Goal: Task Accomplishment & Management: Use online tool/utility

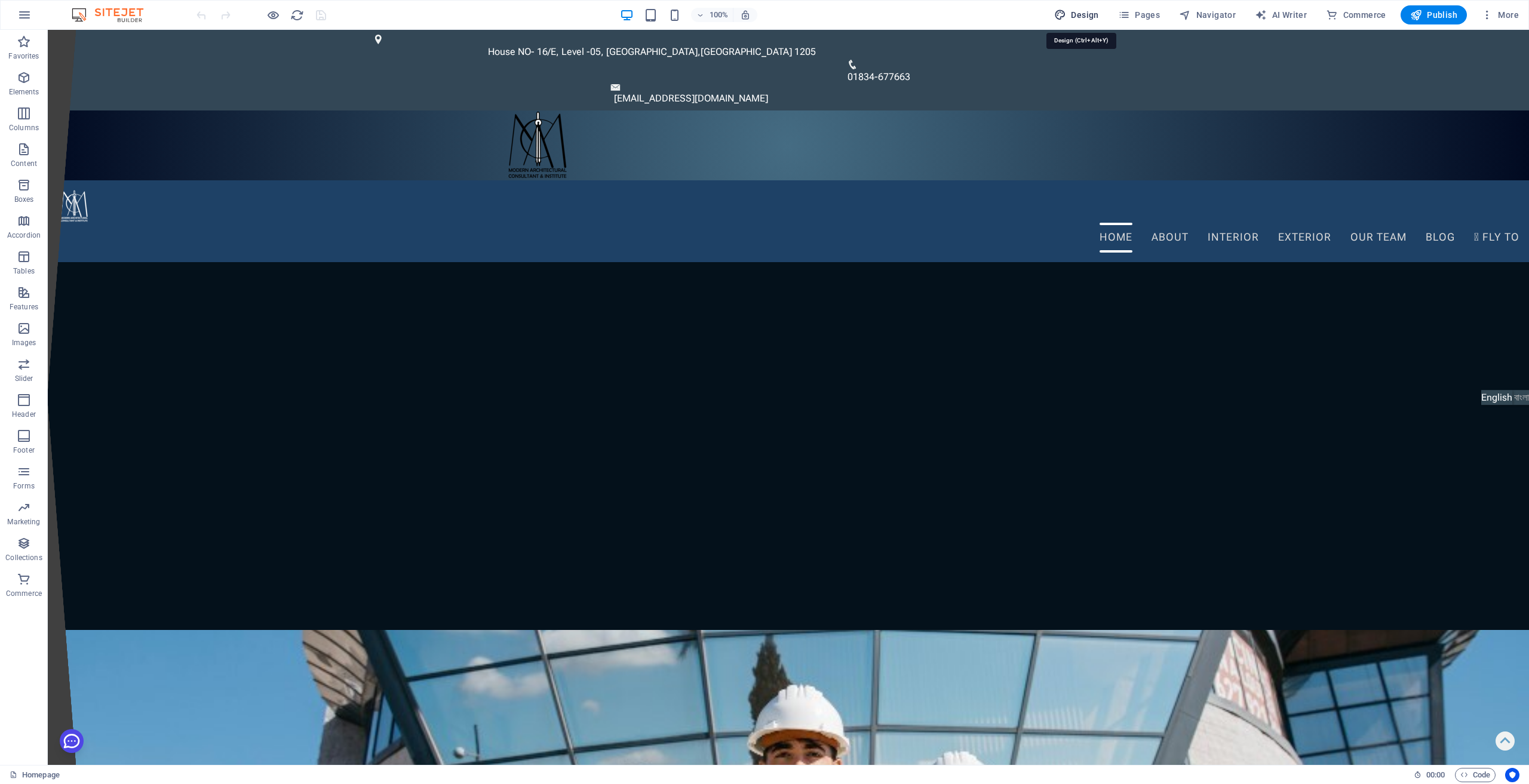
click at [1092, 19] on span "Design" at bounding box center [1077, 15] width 45 height 12
select select "700"
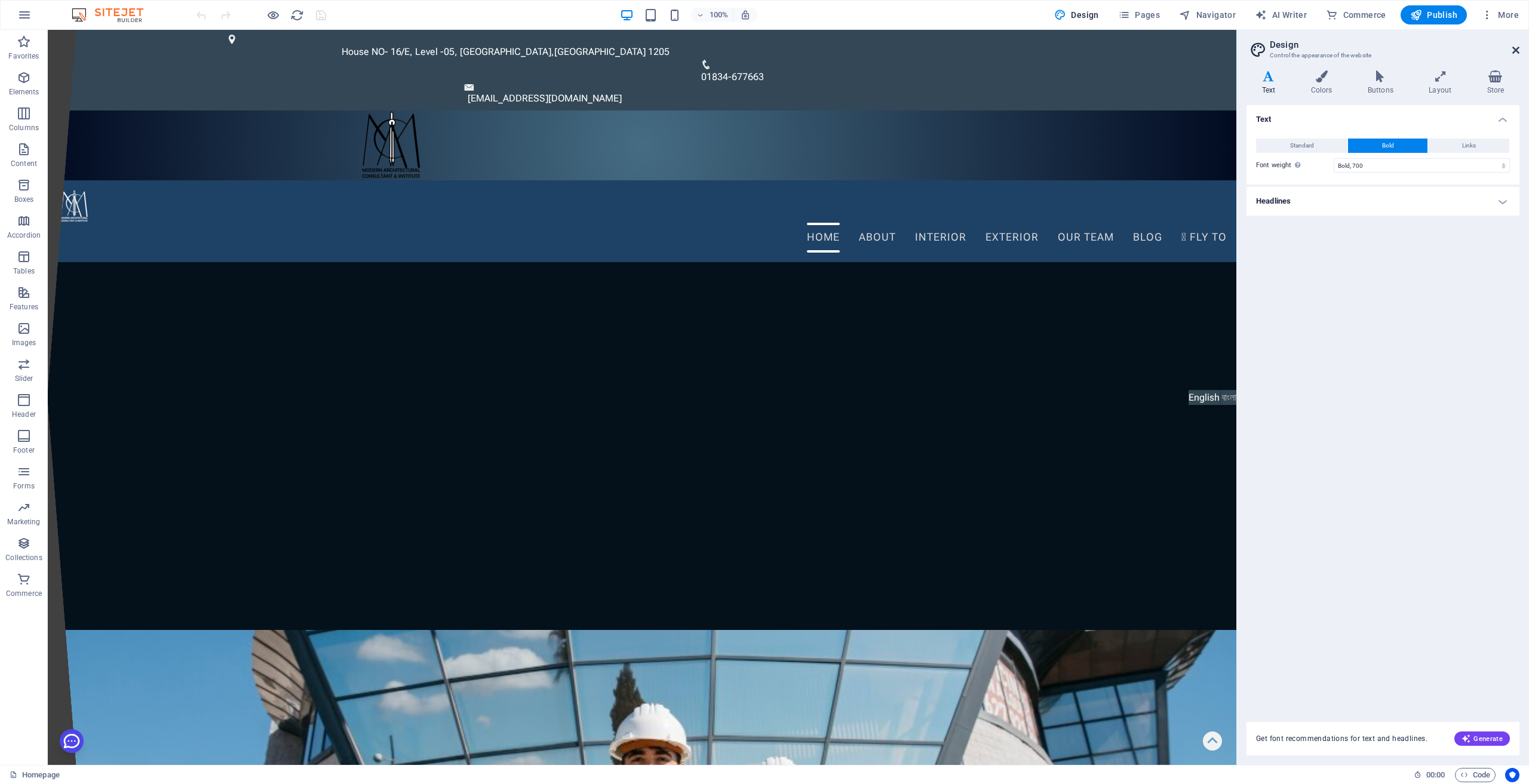
click at [1515, 48] on icon at bounding box center [1516, 50] width 7 height 10
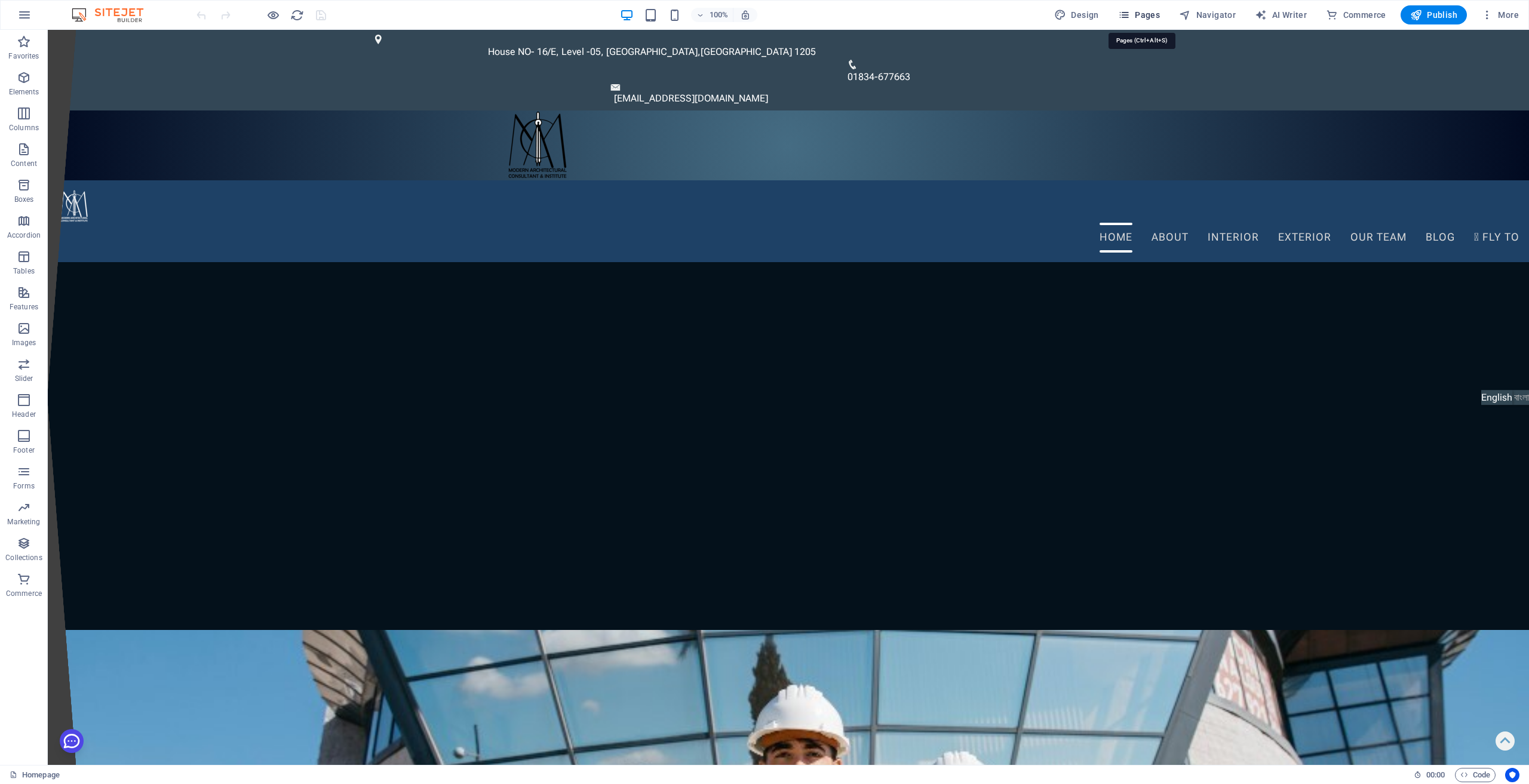
click at [1136, 12] on span "Pages" at bounding box center [1139, 15] width 42 height 12
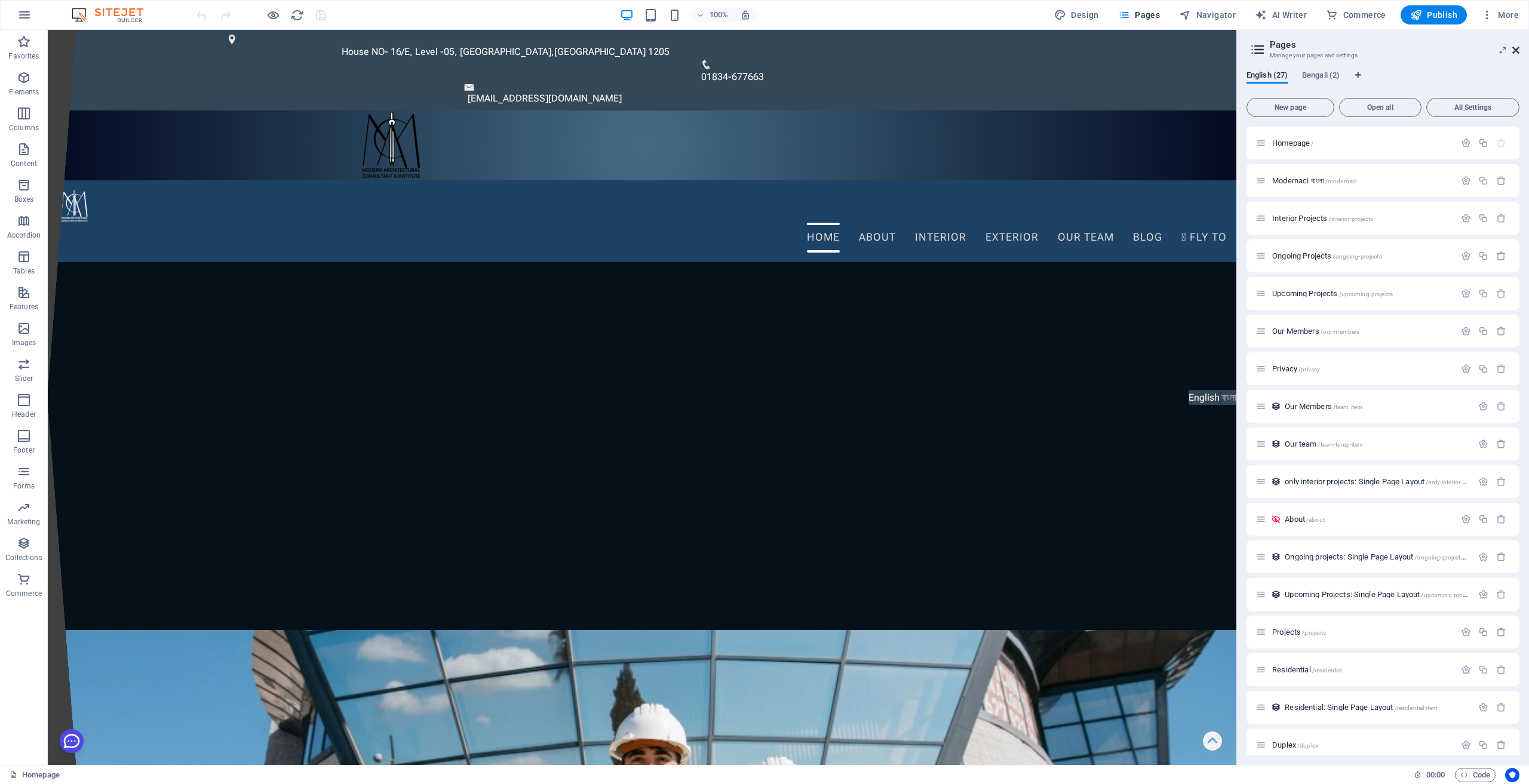
click at [1516, 49] on icon at bounding box center [1516, 50] width 7 height 10
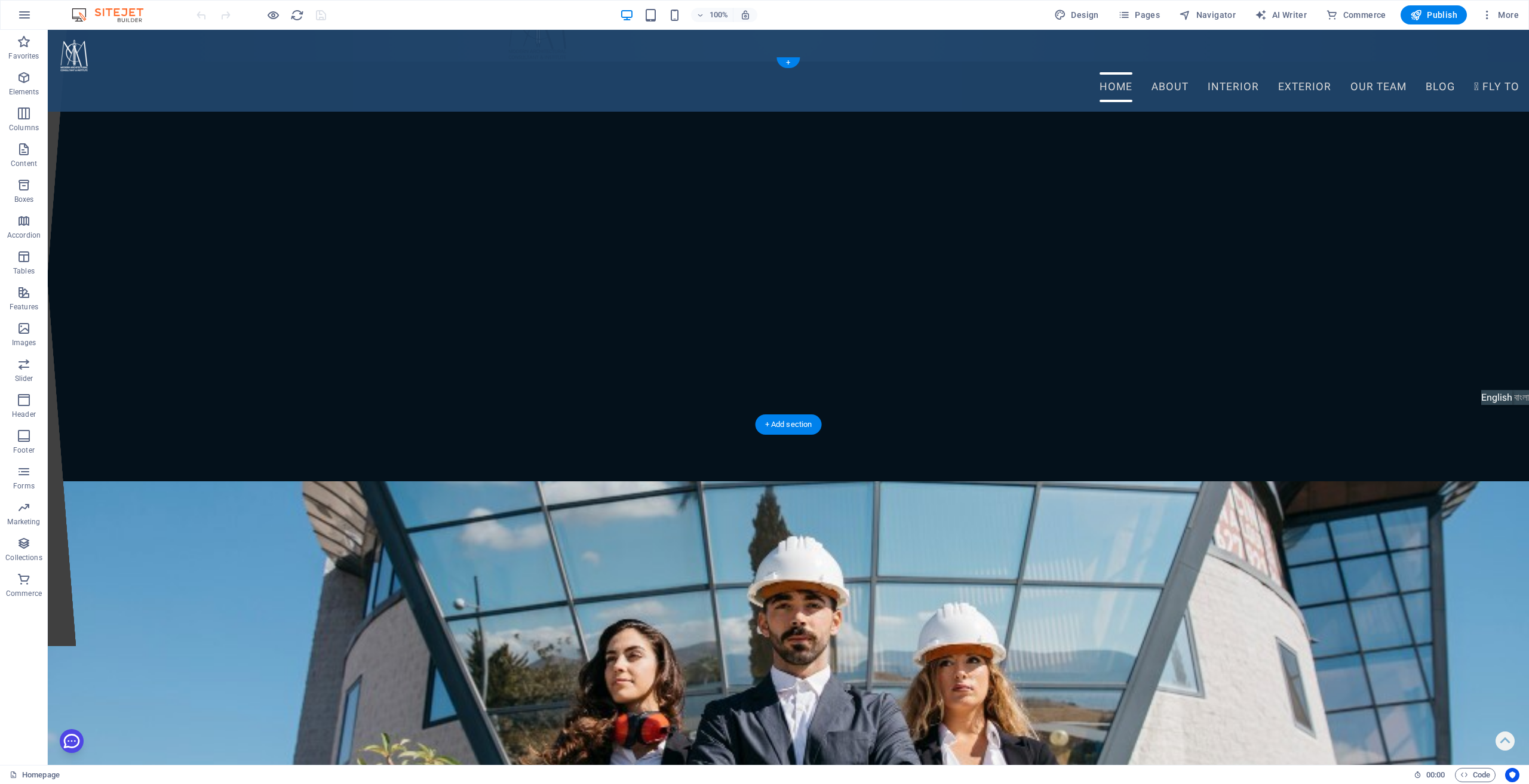
scroll to position [119, 0]
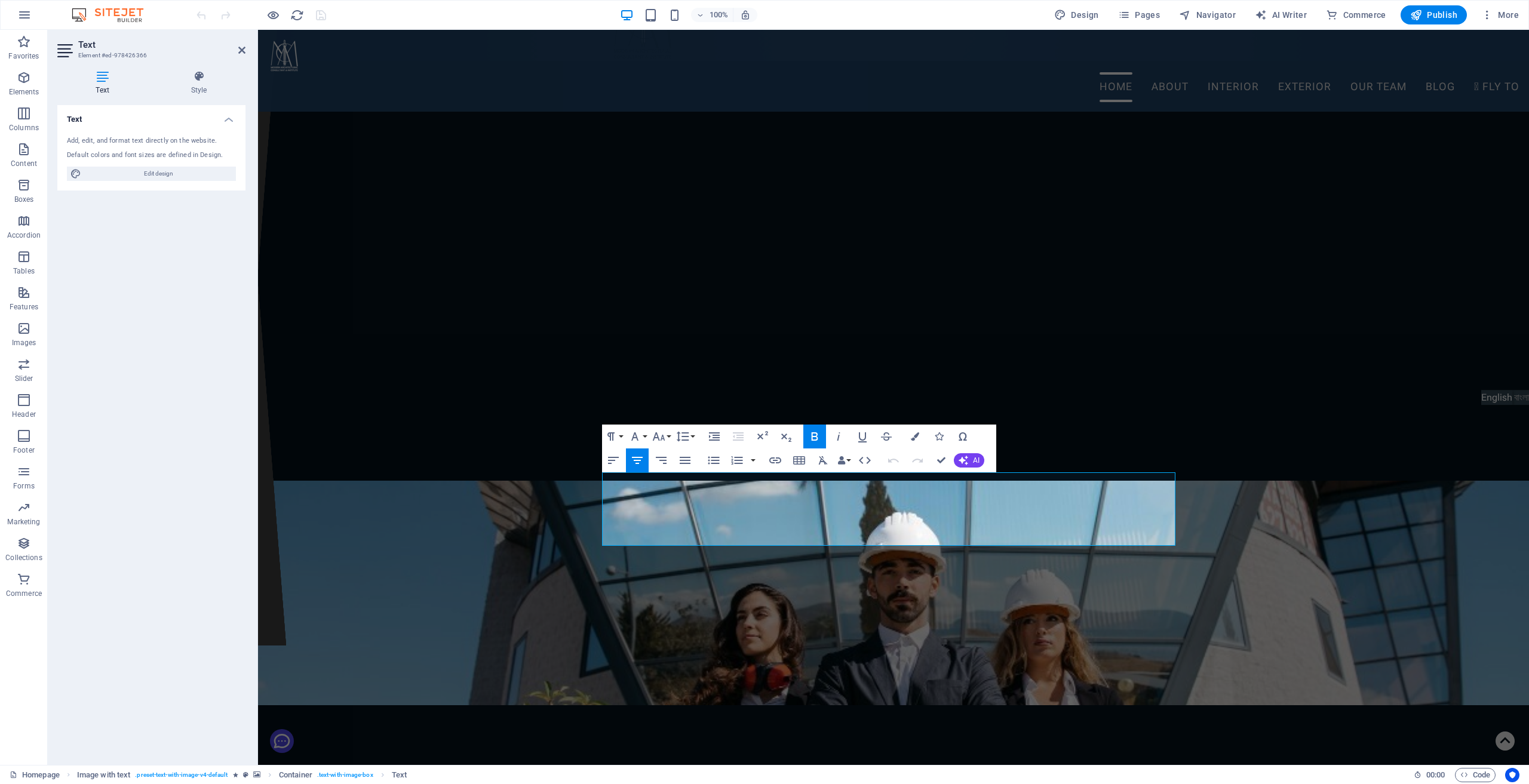
click at [1226, 554] on figure at bounding box center [894, 593] width 1271 height 224
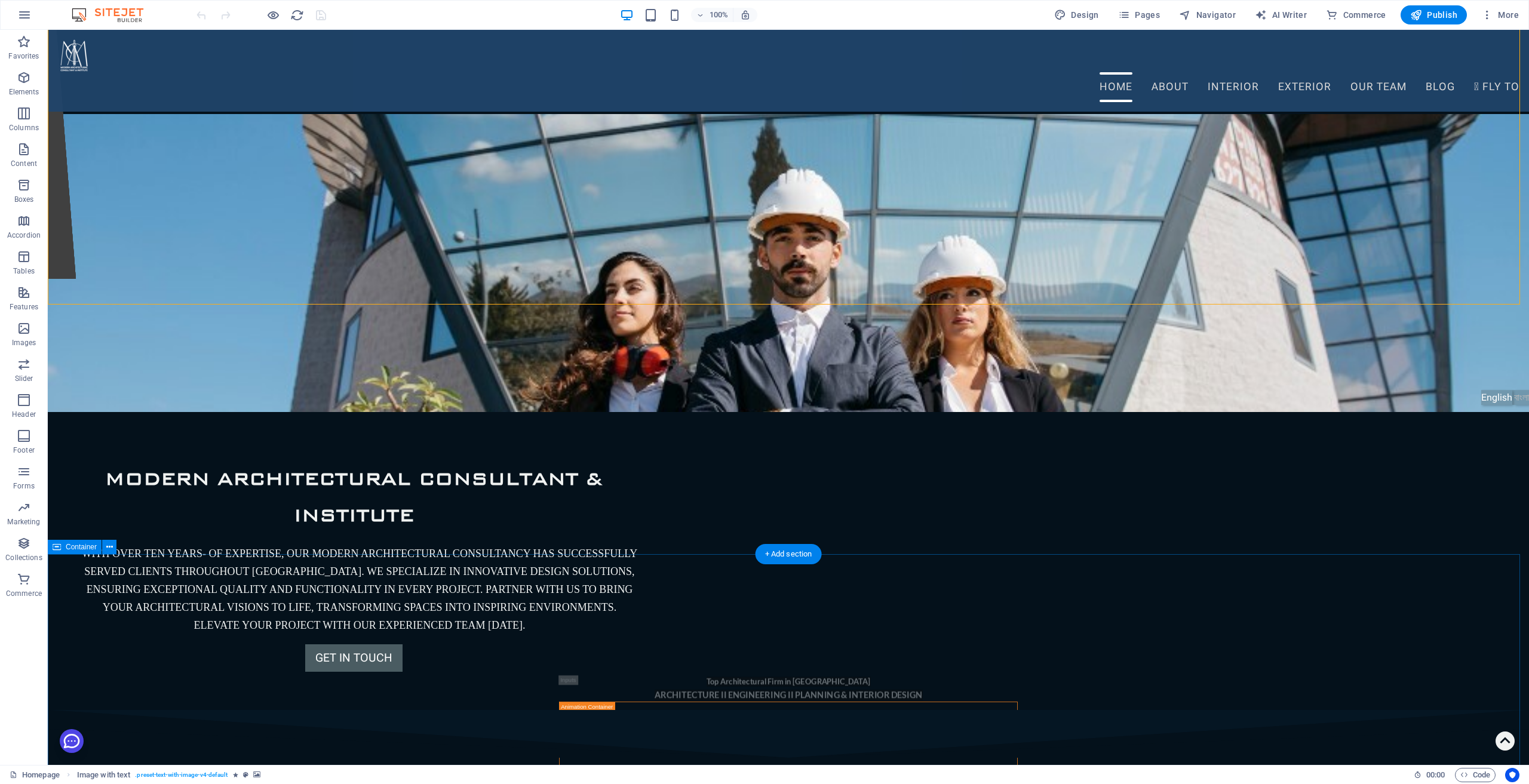
scroll to position [537, 0]
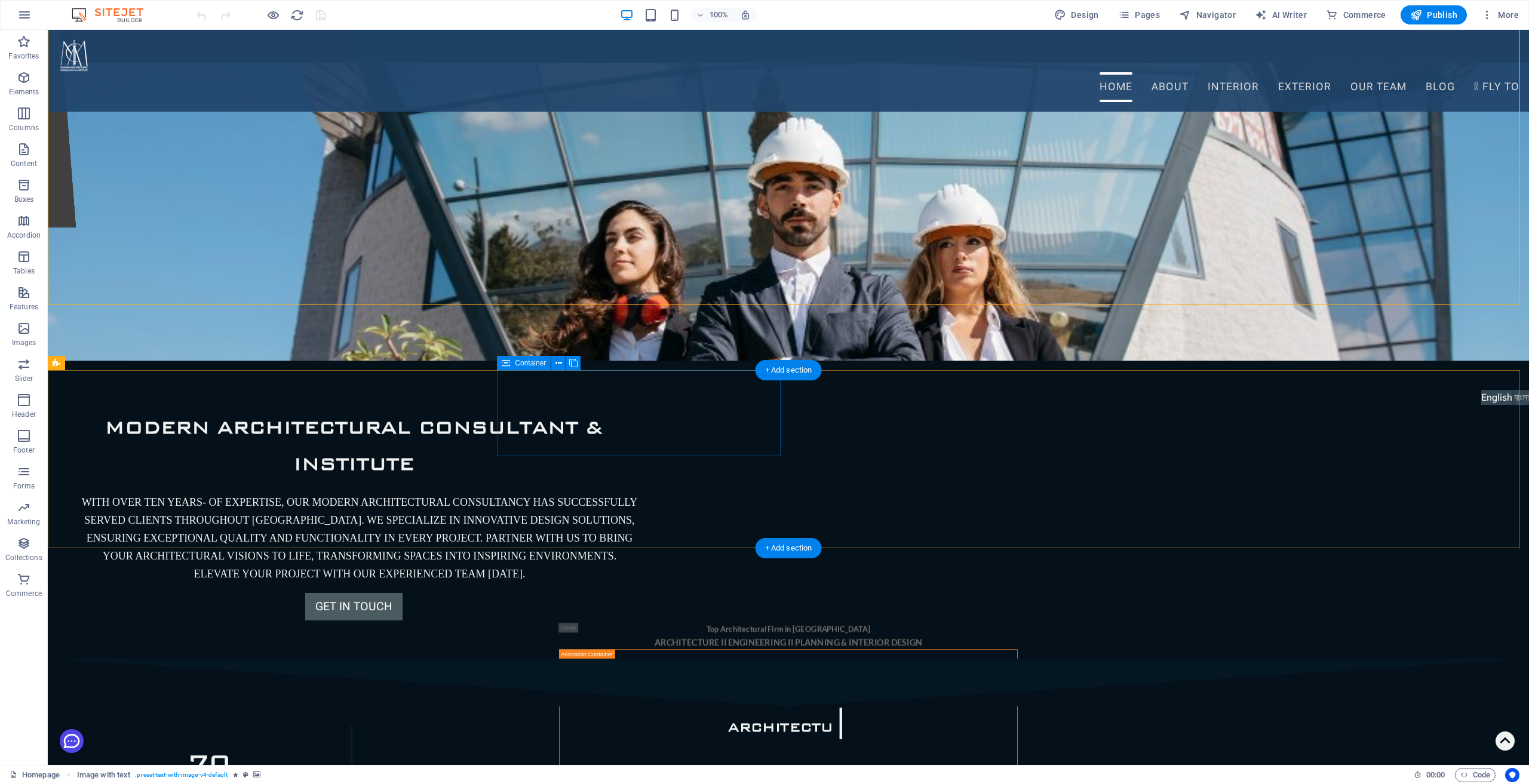
click at [350, 724] on div "70 COMPLETED Projects" at bounding box center [209, 767] width 283 height 86
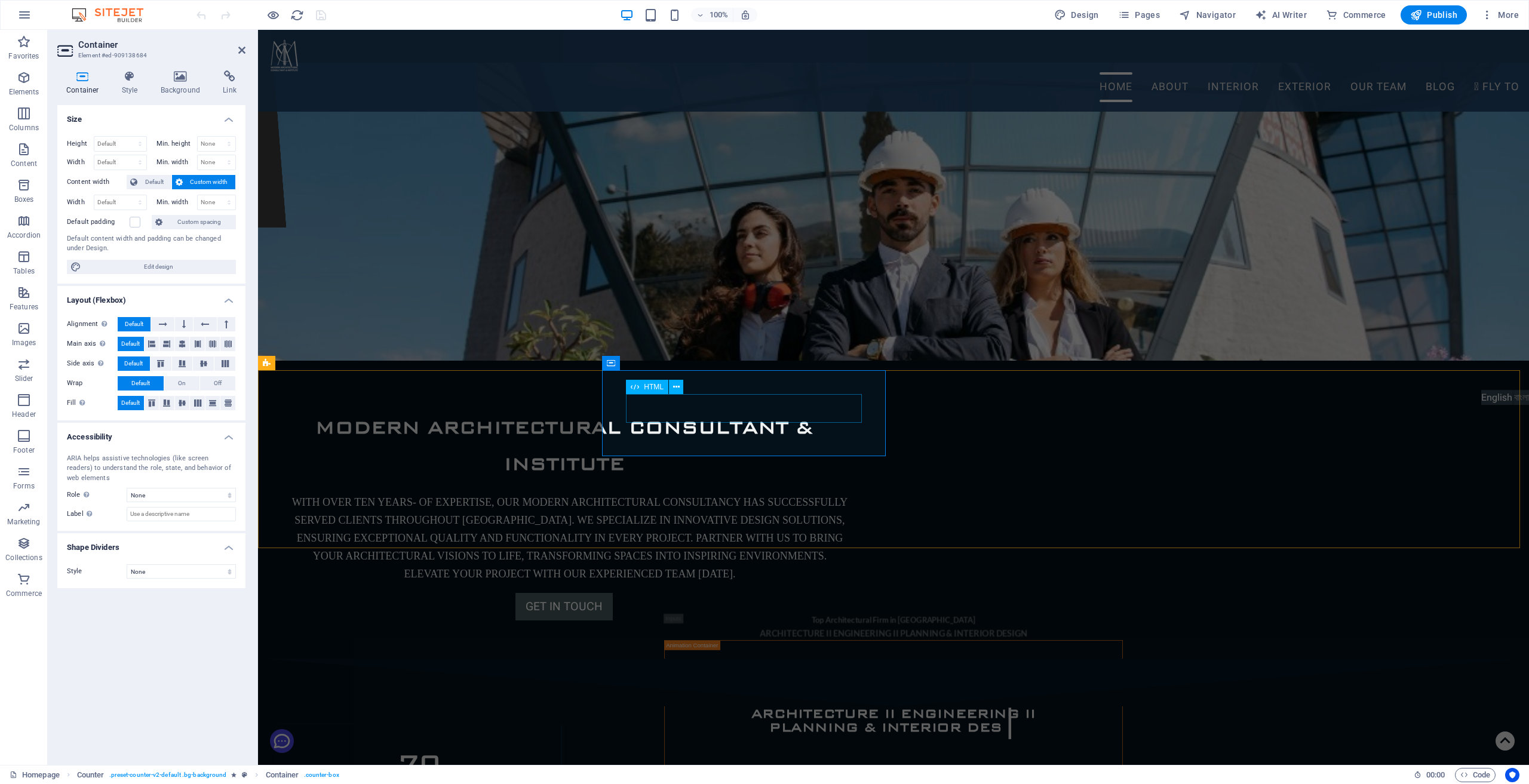
click at [537, 748] on div "70" at bounding box center [419, 763] width 236 height 29
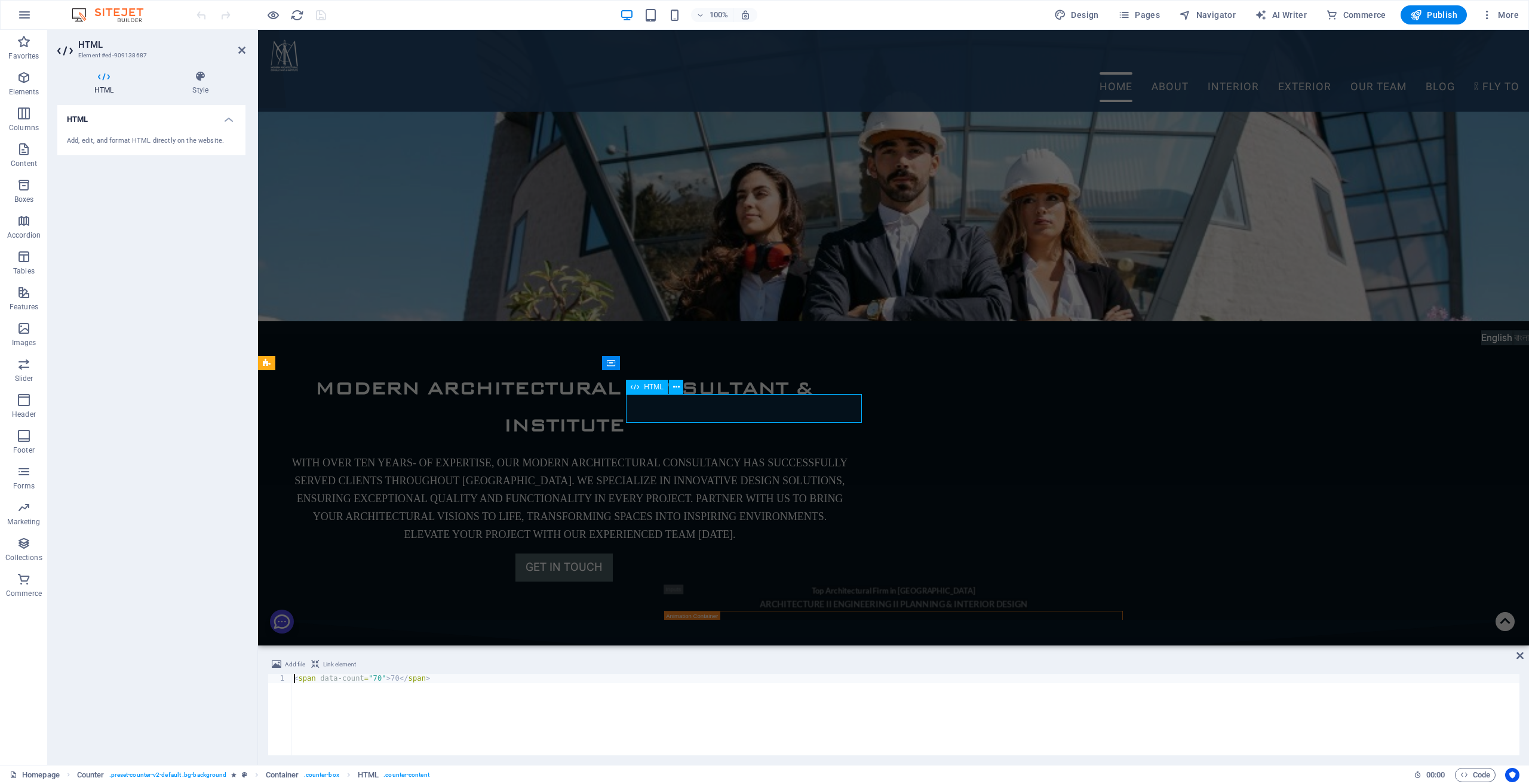
scroll to position [498, 0]
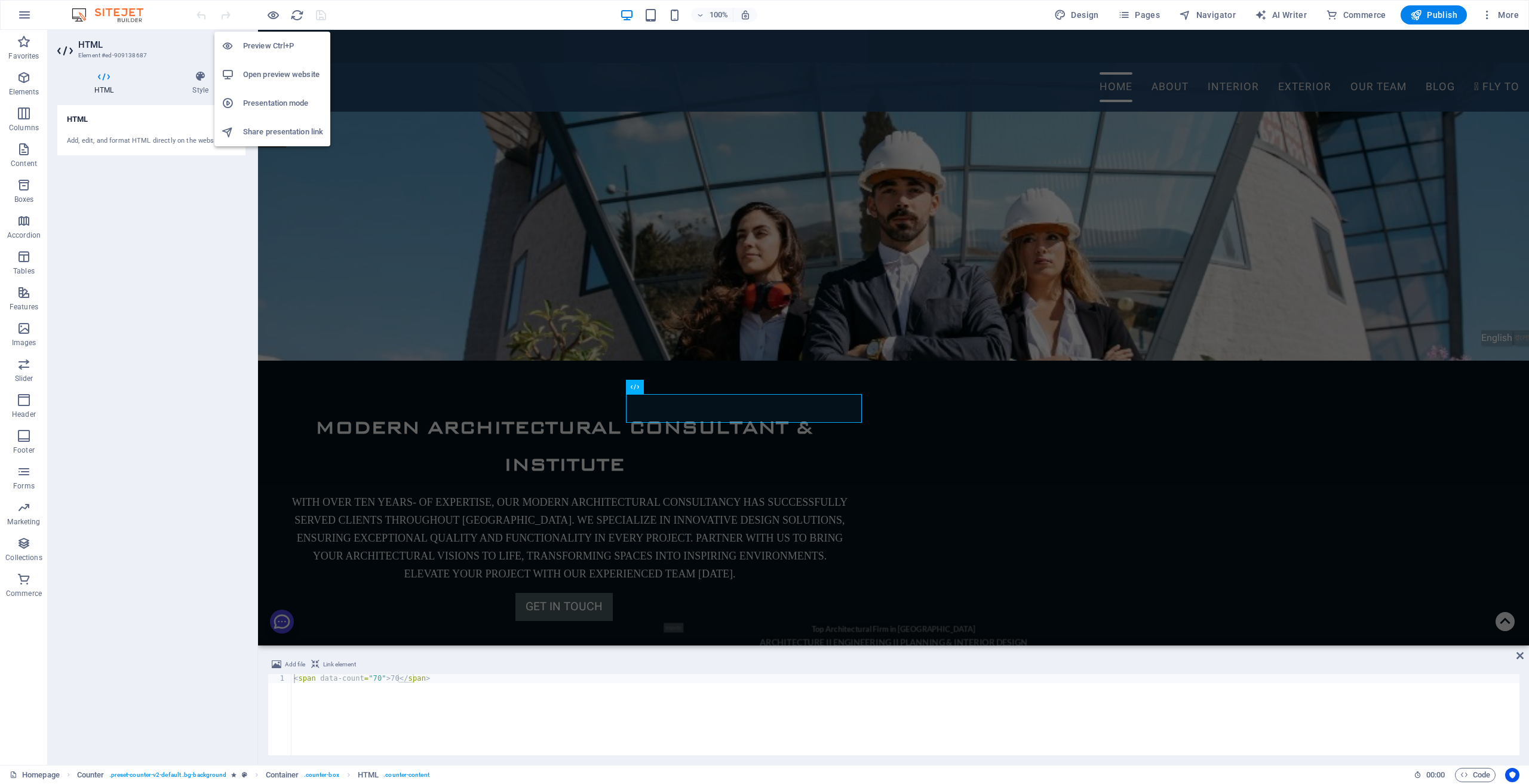
click at [271, 48] on h6 "Preview Ctrl+P" at bounding box center [283, 46] width 80 height 14
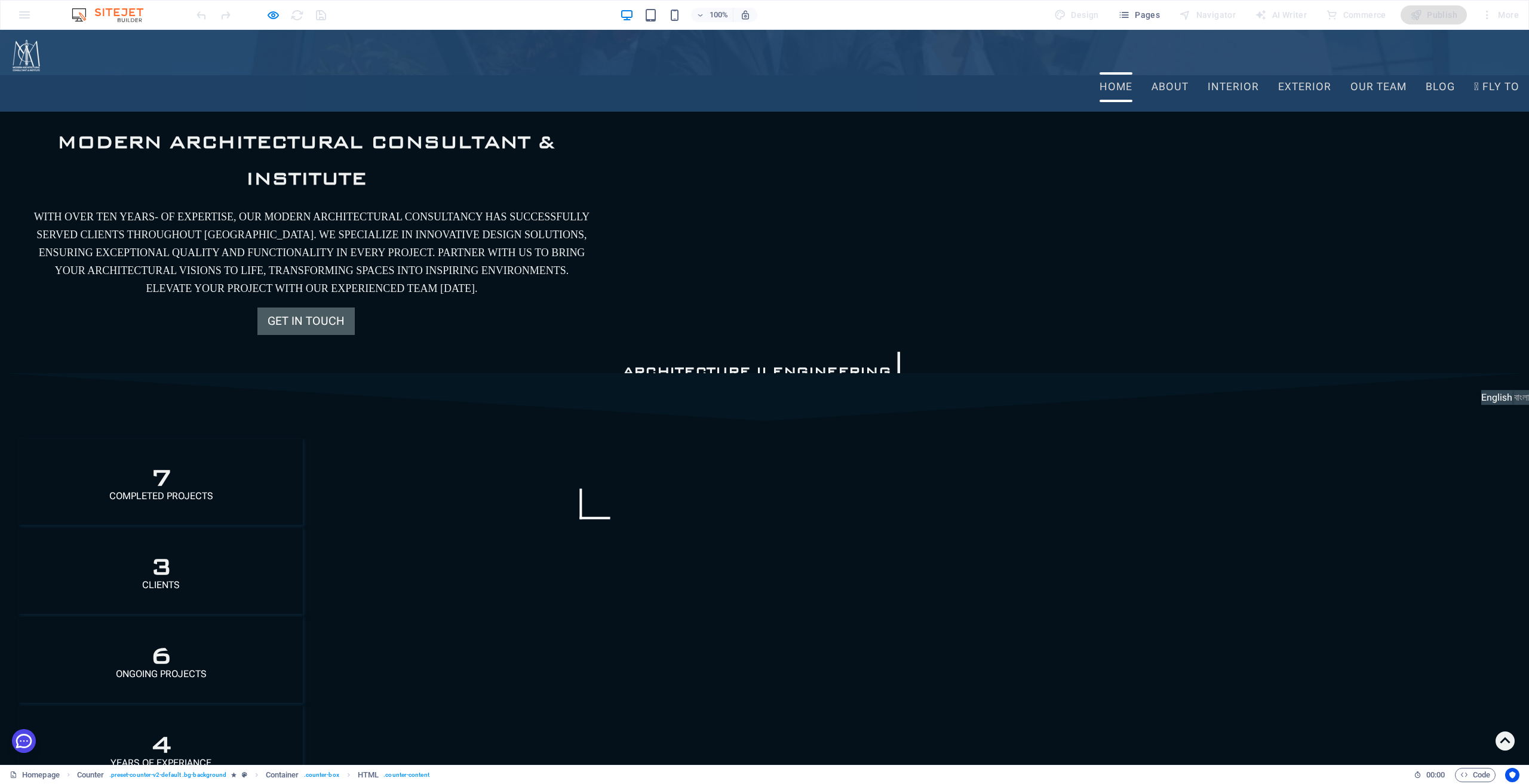
scroll to position [677, 0]
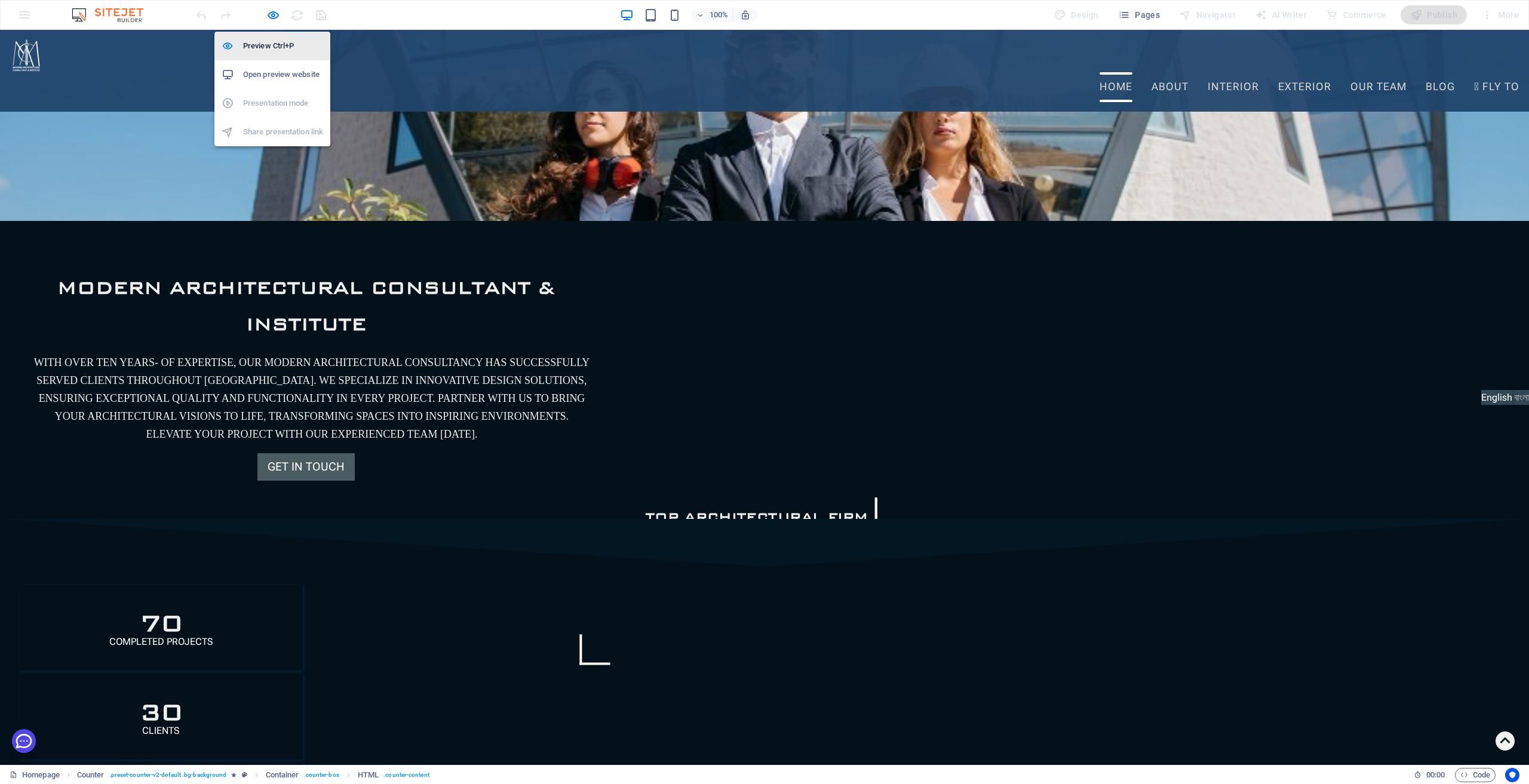
click at [271, 45] on h6 "Preview Ctrl+P" at bounding box center [283, 46] width 80 height 14
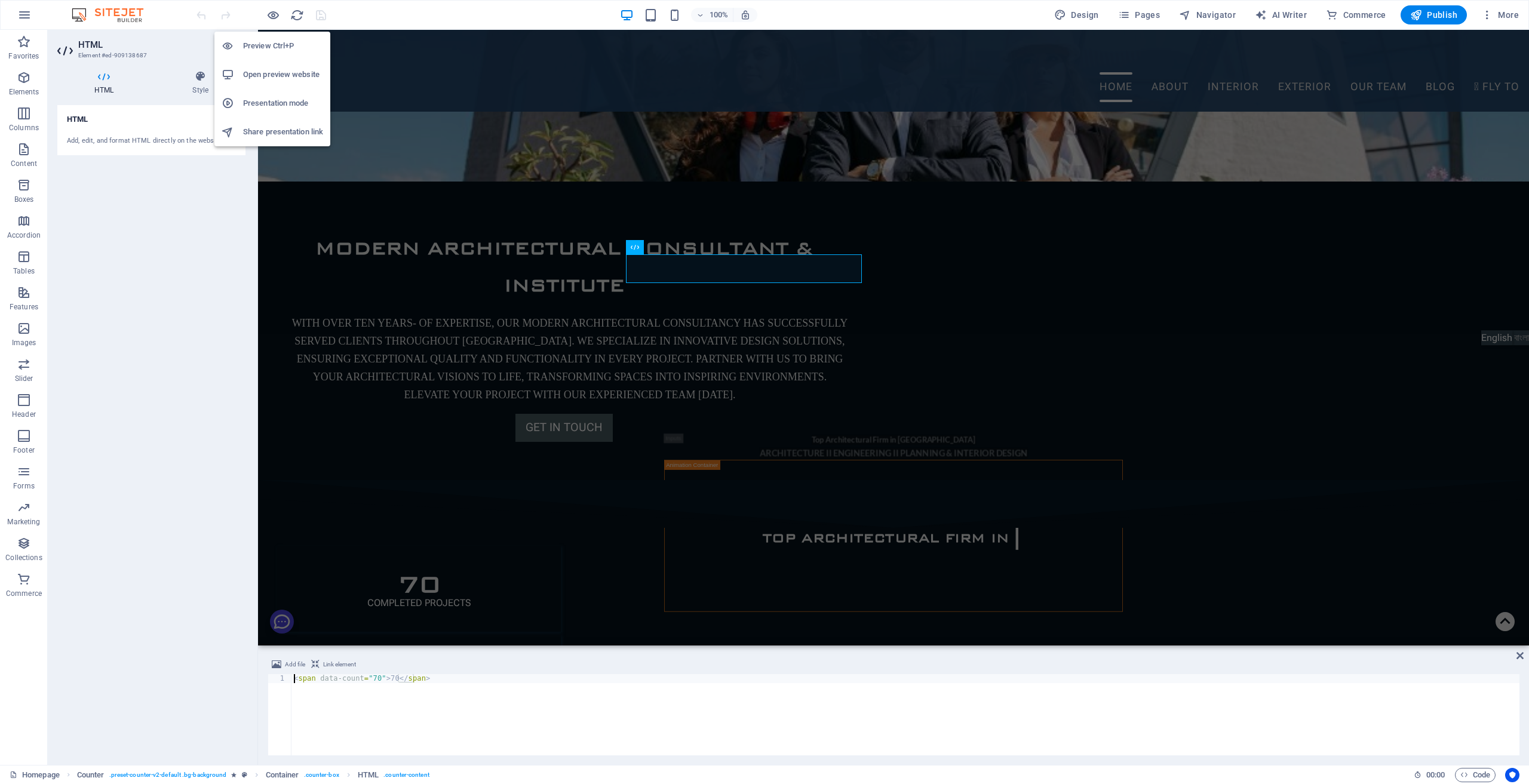
scroll to position [638, 0]
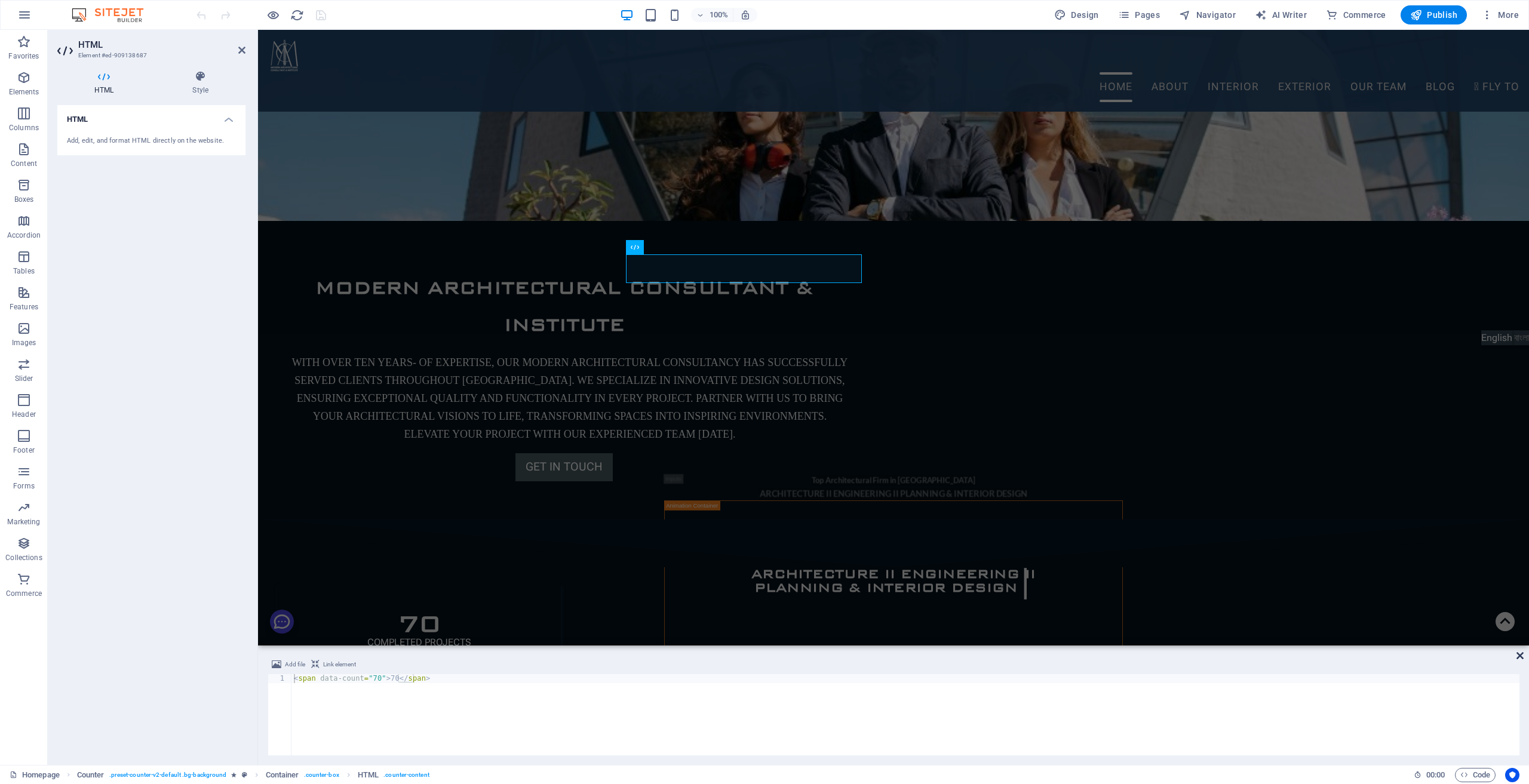
click at [1519, 654] on icon at bounding box center [1521, 656] width 7 height 10
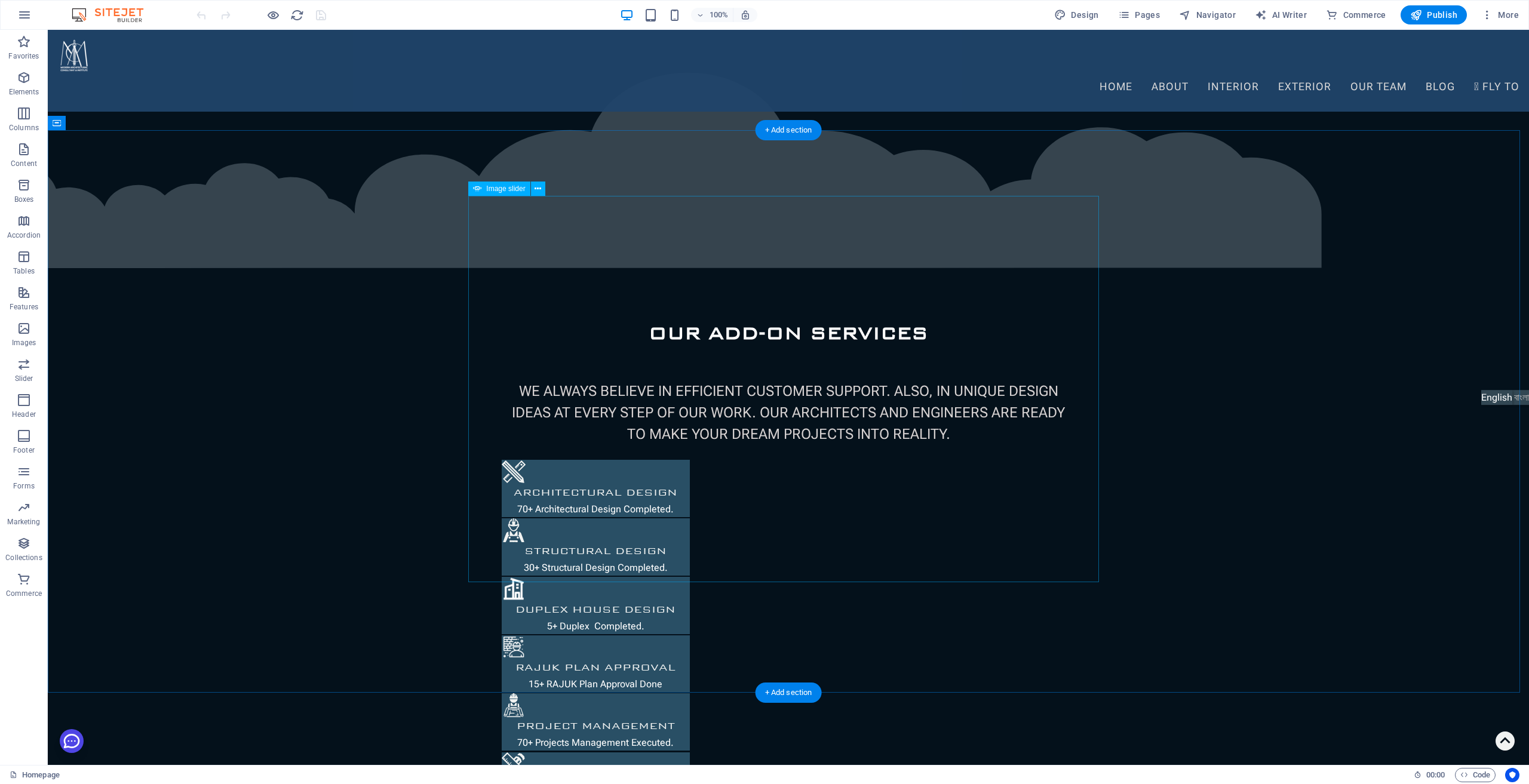
scroll to position [1653, 0]
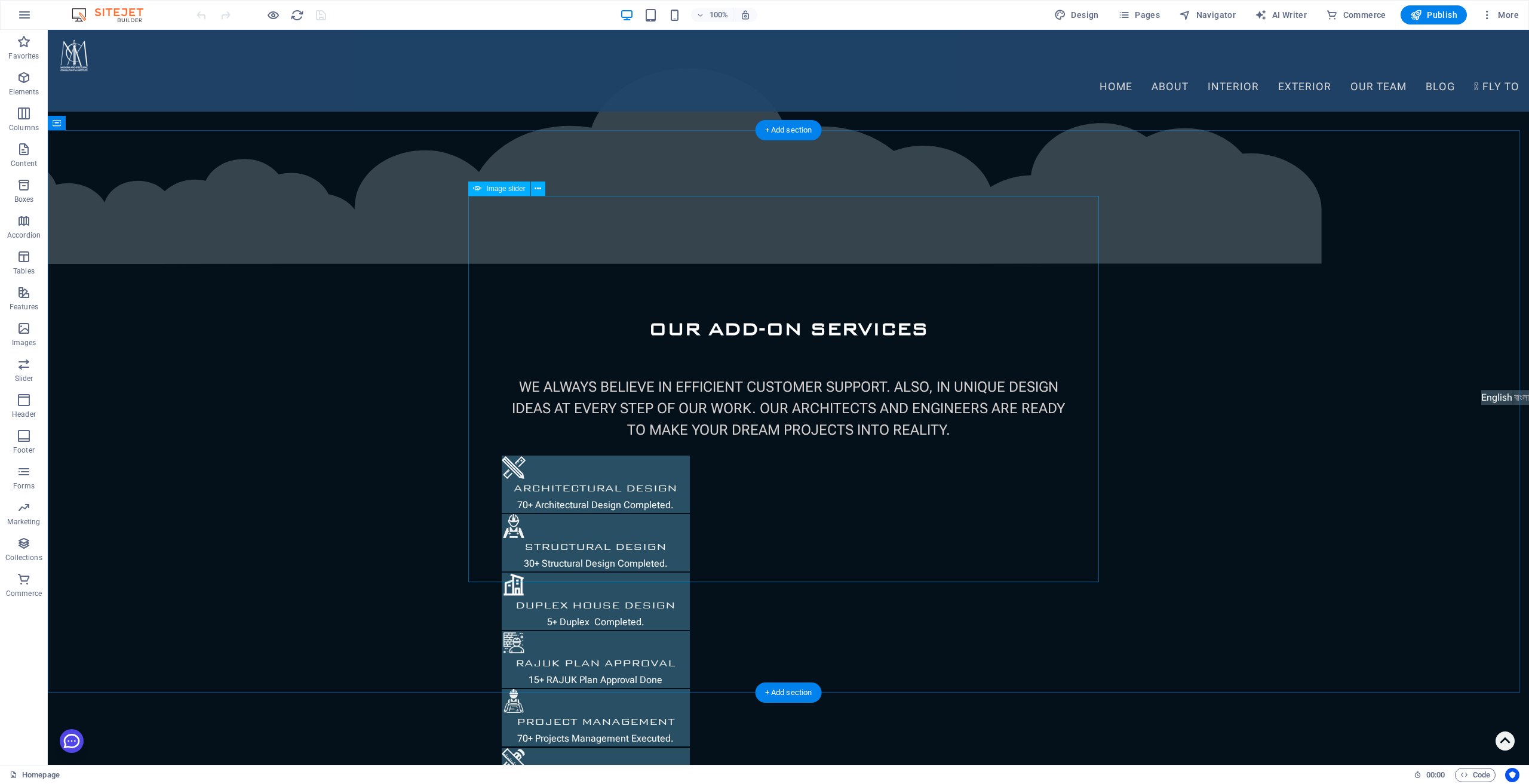
select select "px"
select select "fade"
select select "ms"
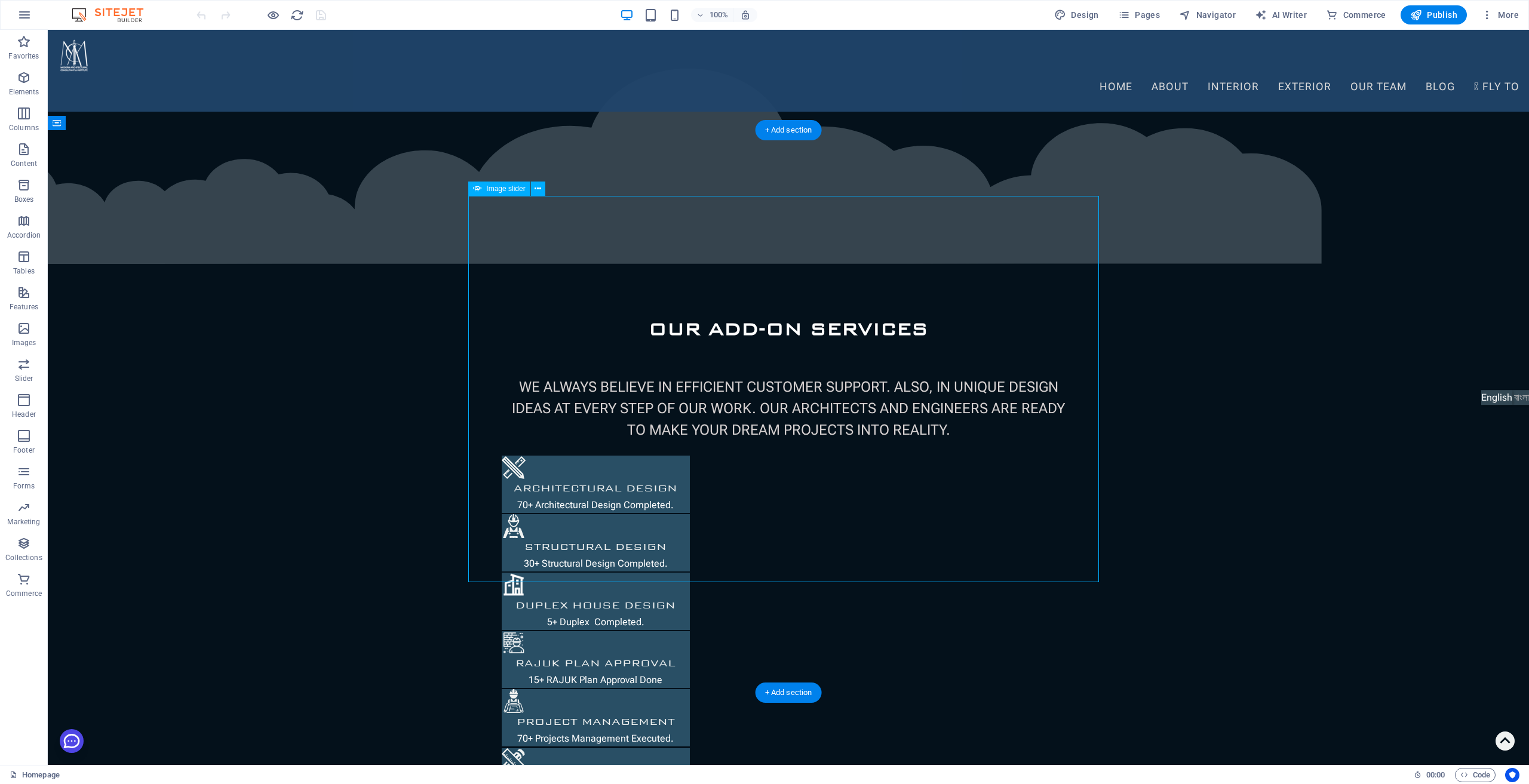
select select "s"
select select "progressive"
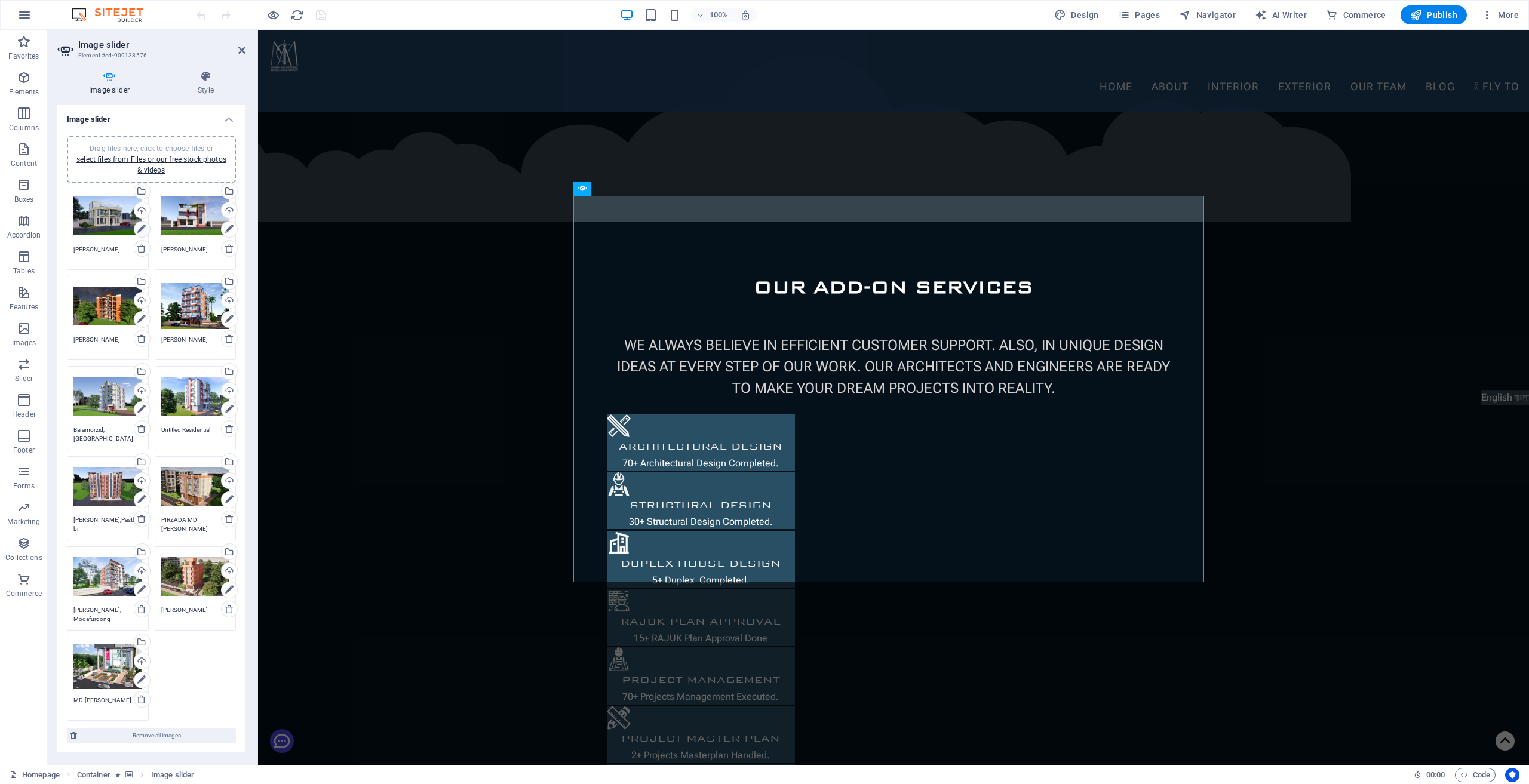
click at [142, 226] on icon at bounding box center [142, 229] width 8 height 14
click at [138, 151] on span "Drag files here, click to choose files or select files from Files or our free s…" at bounding box center [151, 160] width 150 height 30
click at [139, 225] on icon at bounding box center [142, 229] width 8 height 14
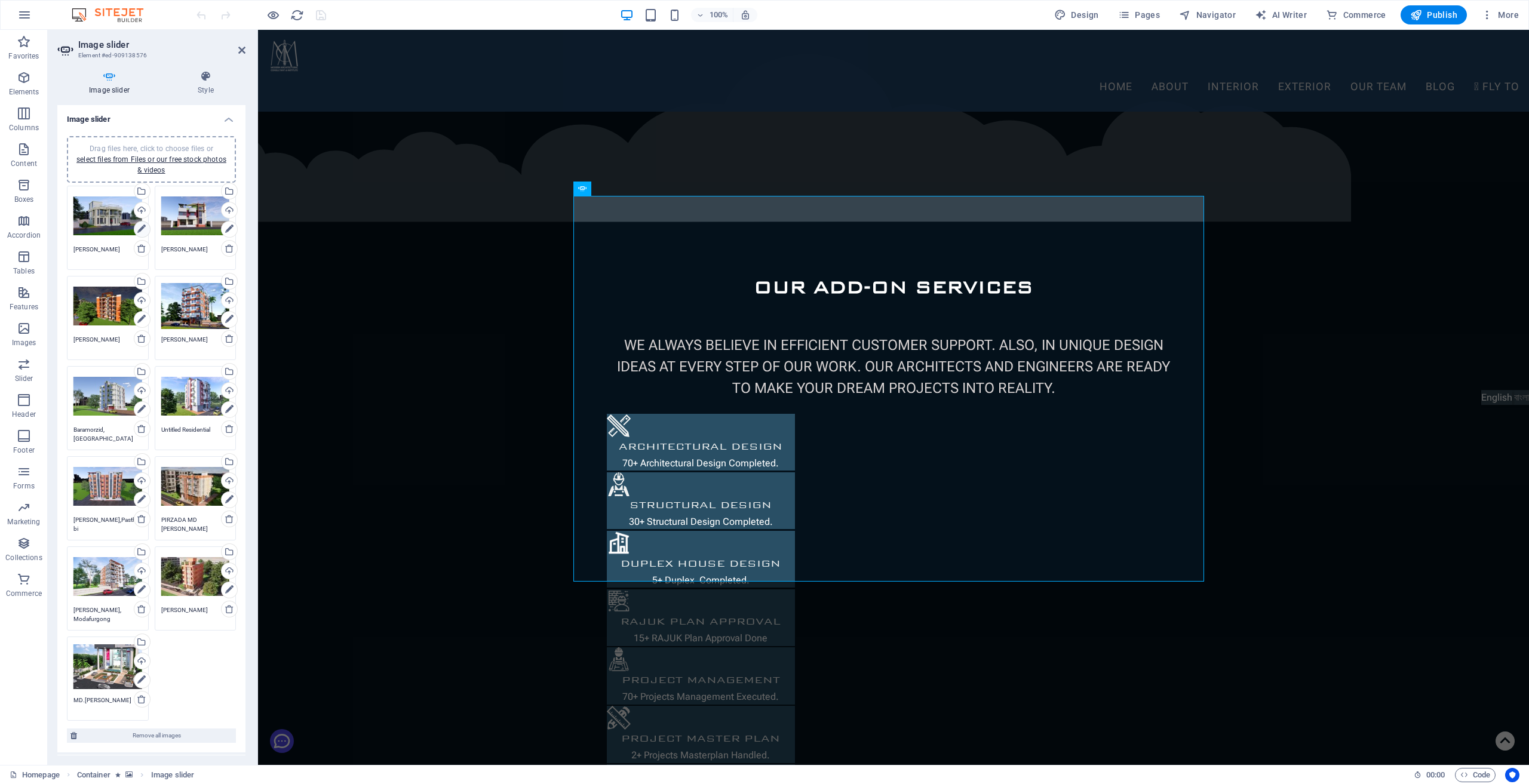
click at [139, 225] on icon at bounding box center [142, 229] width 8 height 14
click at [117, 216] on div "Drag files here, click to choose files or select files from Files or our free s…" at bounding box center [108, 216] width 69 height 48
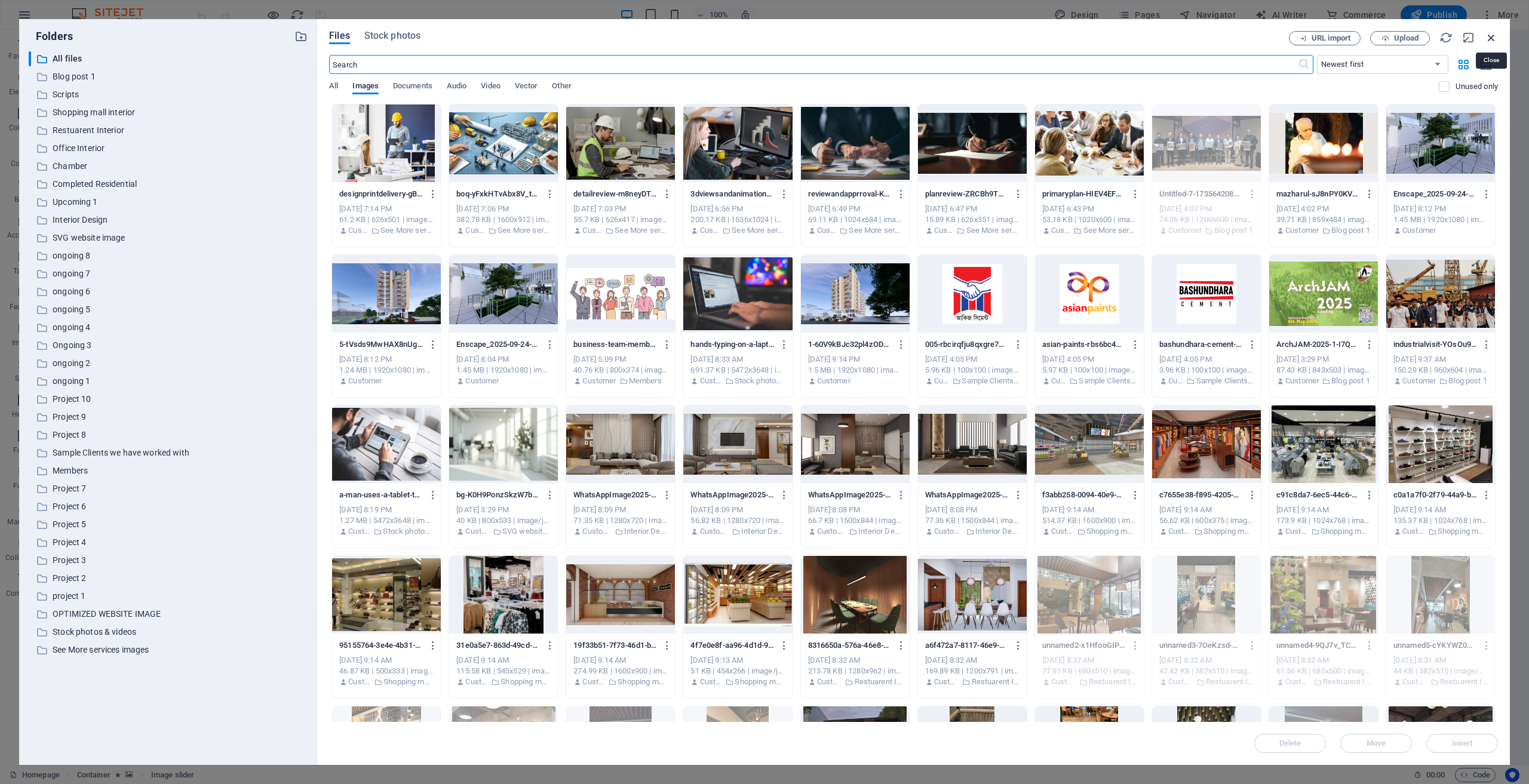
click at [1495, 37] on icon "button" at bounding box center [1492, 37] width 13 height 13
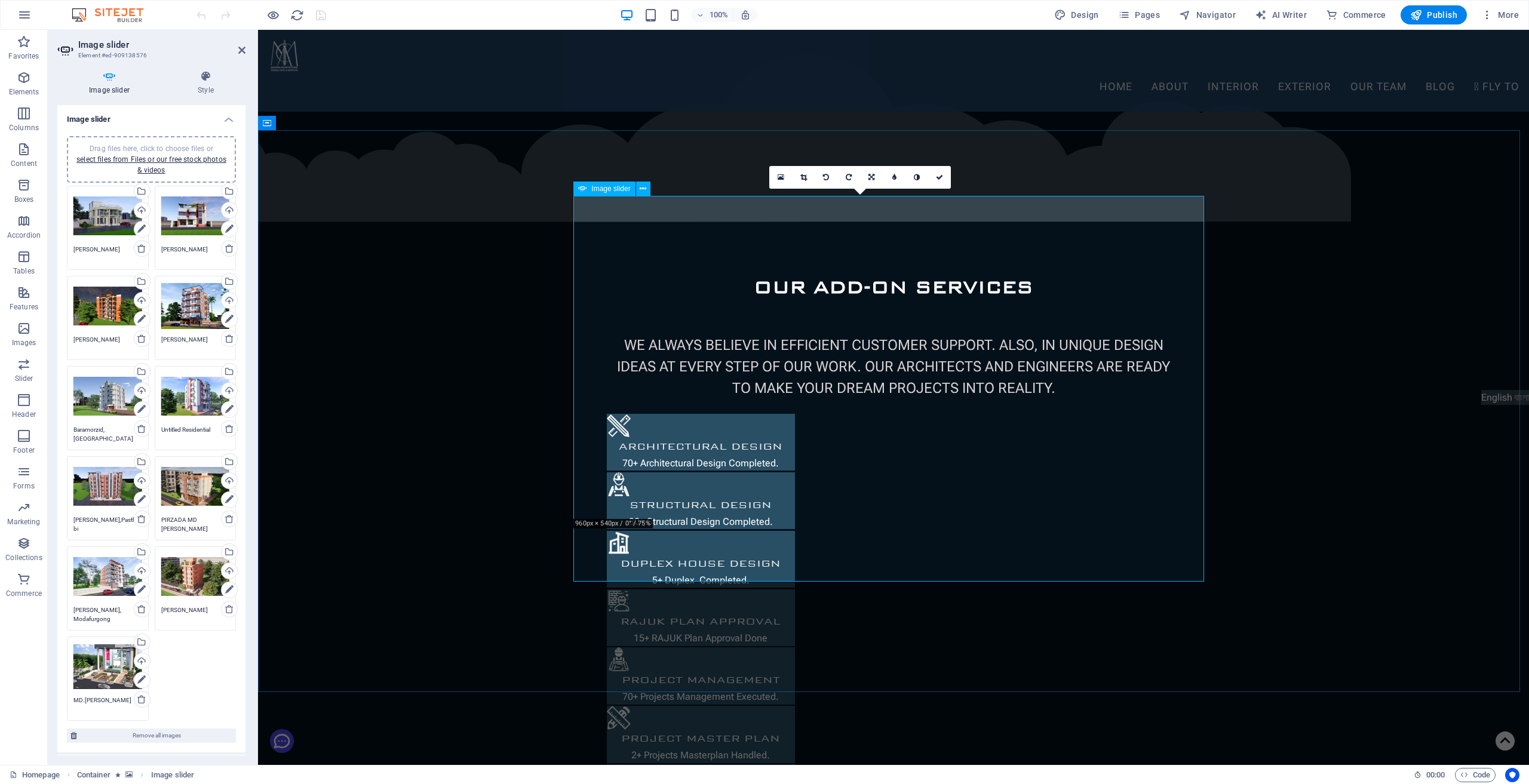
click at [139, 230] on icon at bounding box center [142, 229] width 8 height 14
click at [139, 226] on icon at bounding box center [142, 229] width 8 height 14
click at [138, 226] on icon at bounding box center [142, 229] width 8 height 14
click at [87, 214] on div "Drag files here, click to choose files or select files from Files or our free s…" at bounding box center [108, 216] width 69 height 48
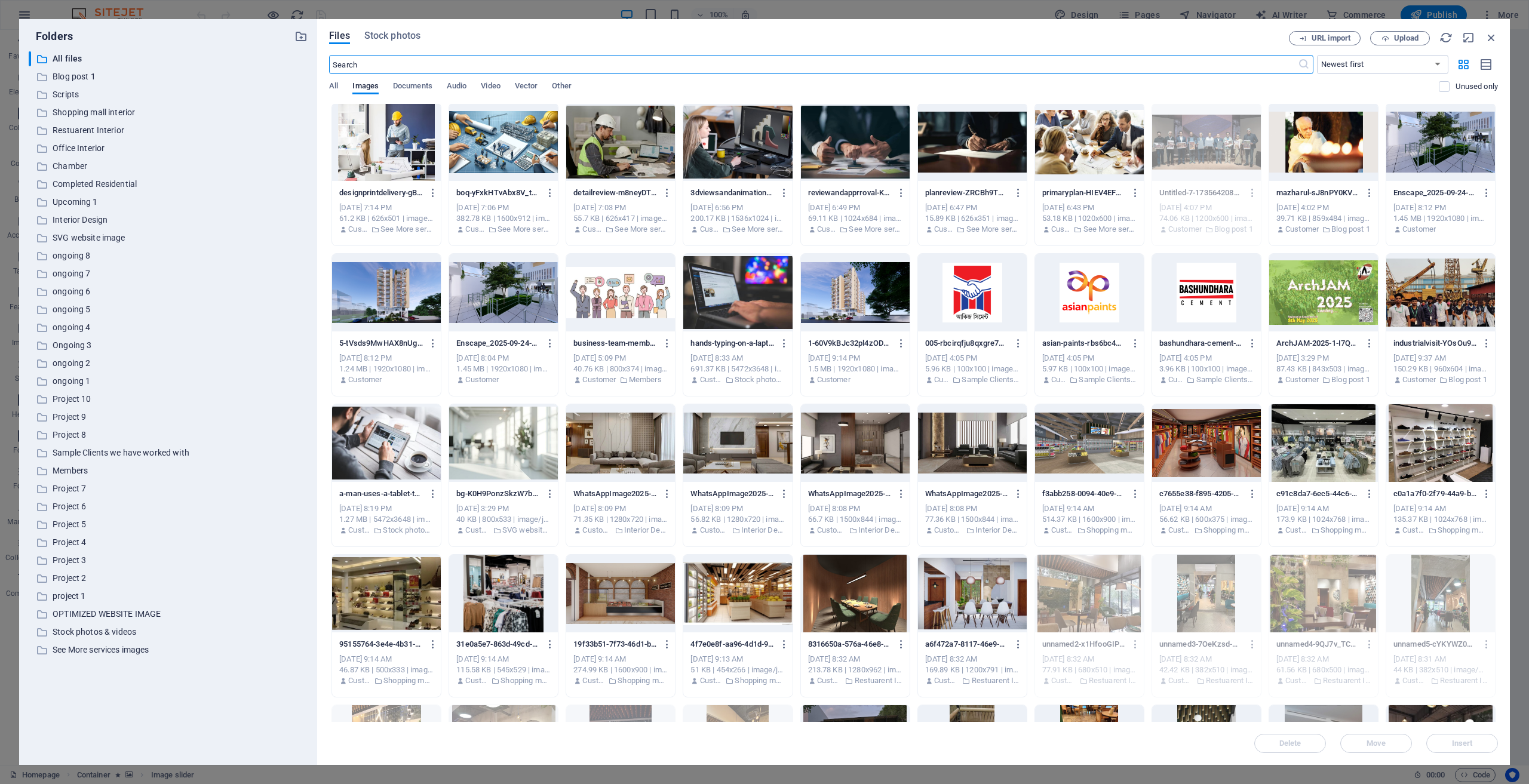
scroll to position [0, 0]
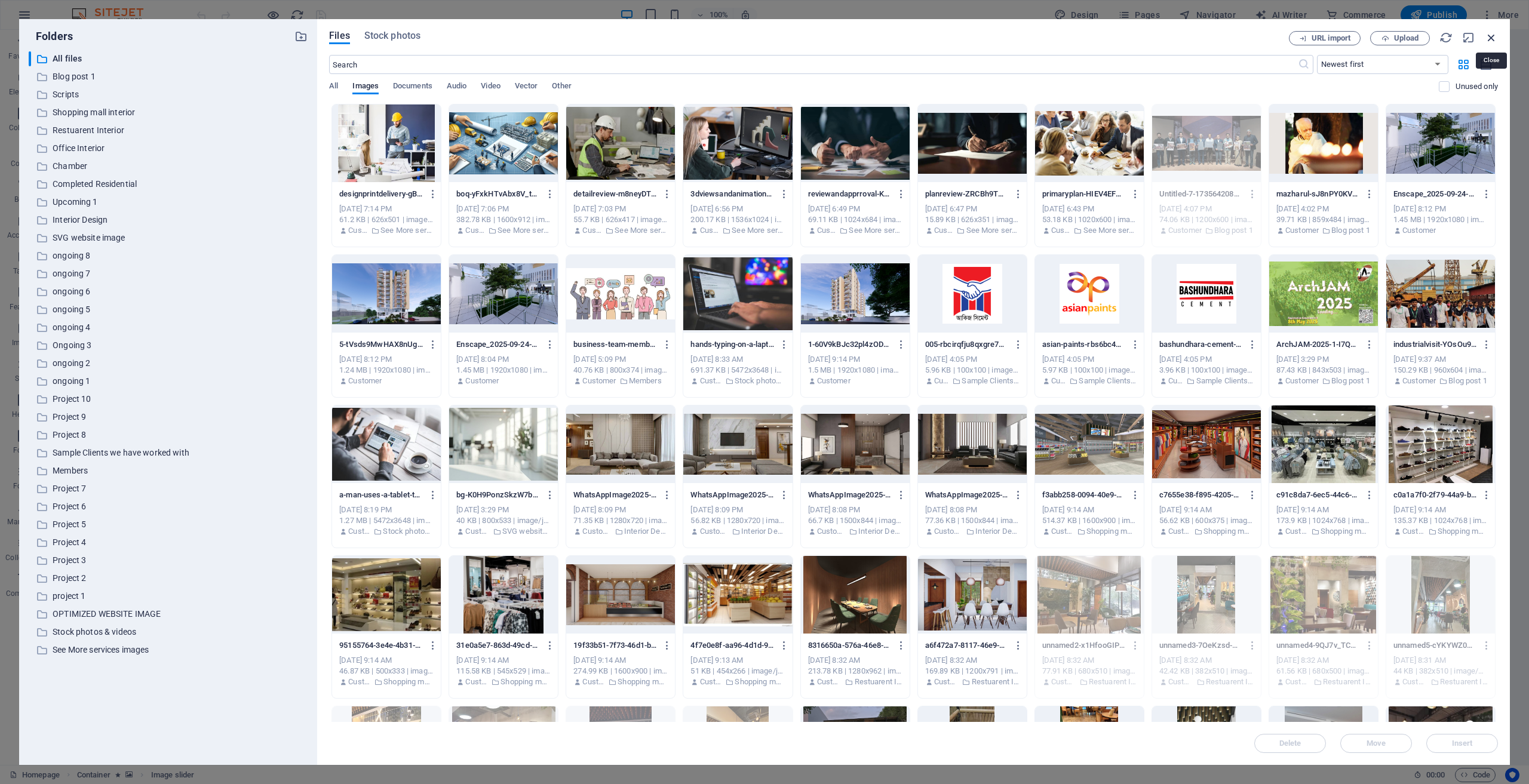
click at [1489, 35] on icon "button" at bounding box center [1492, 37] width 13 height 13
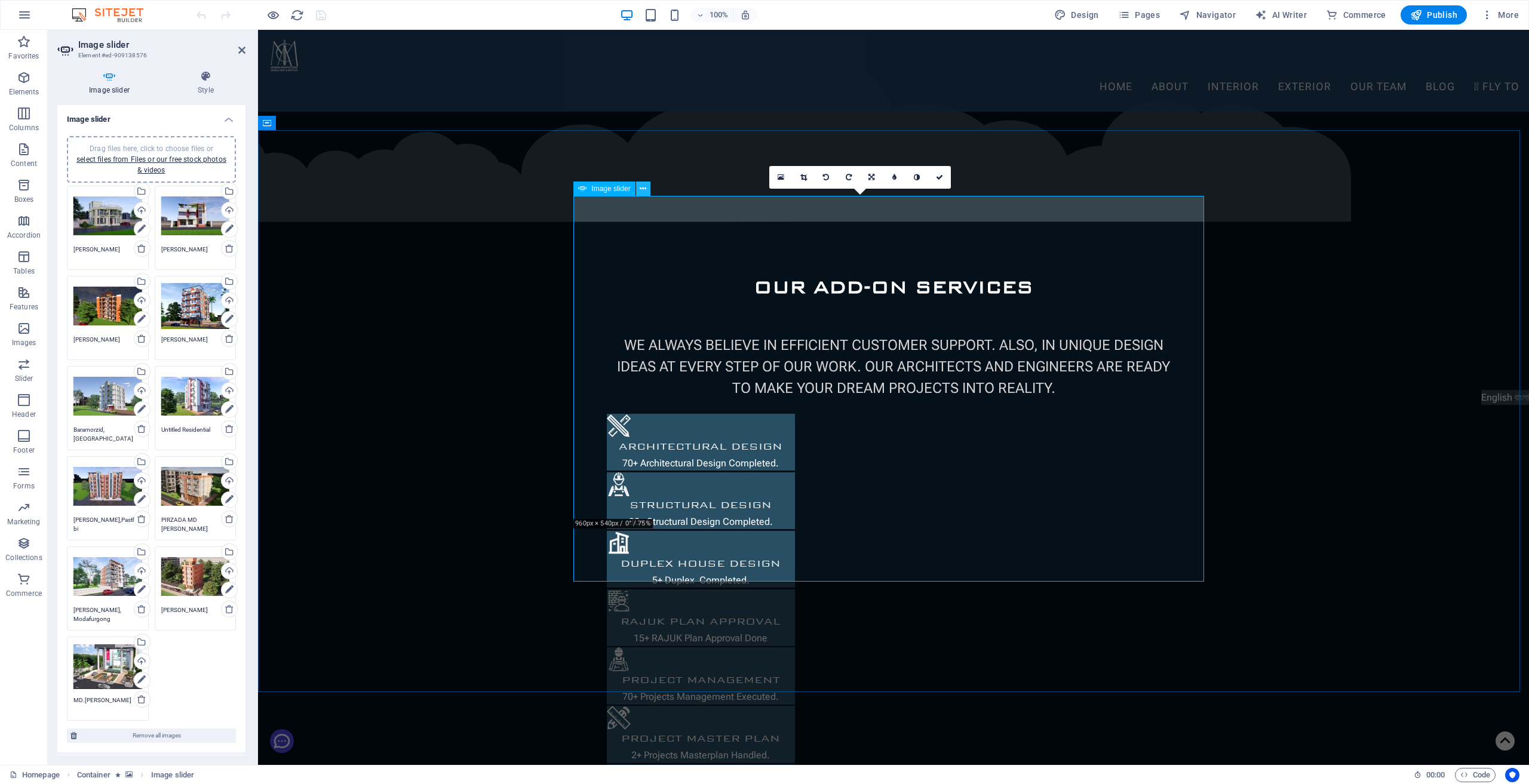
click at [641, 191] on icon at bounding box center [643, 189] width 7 height 13
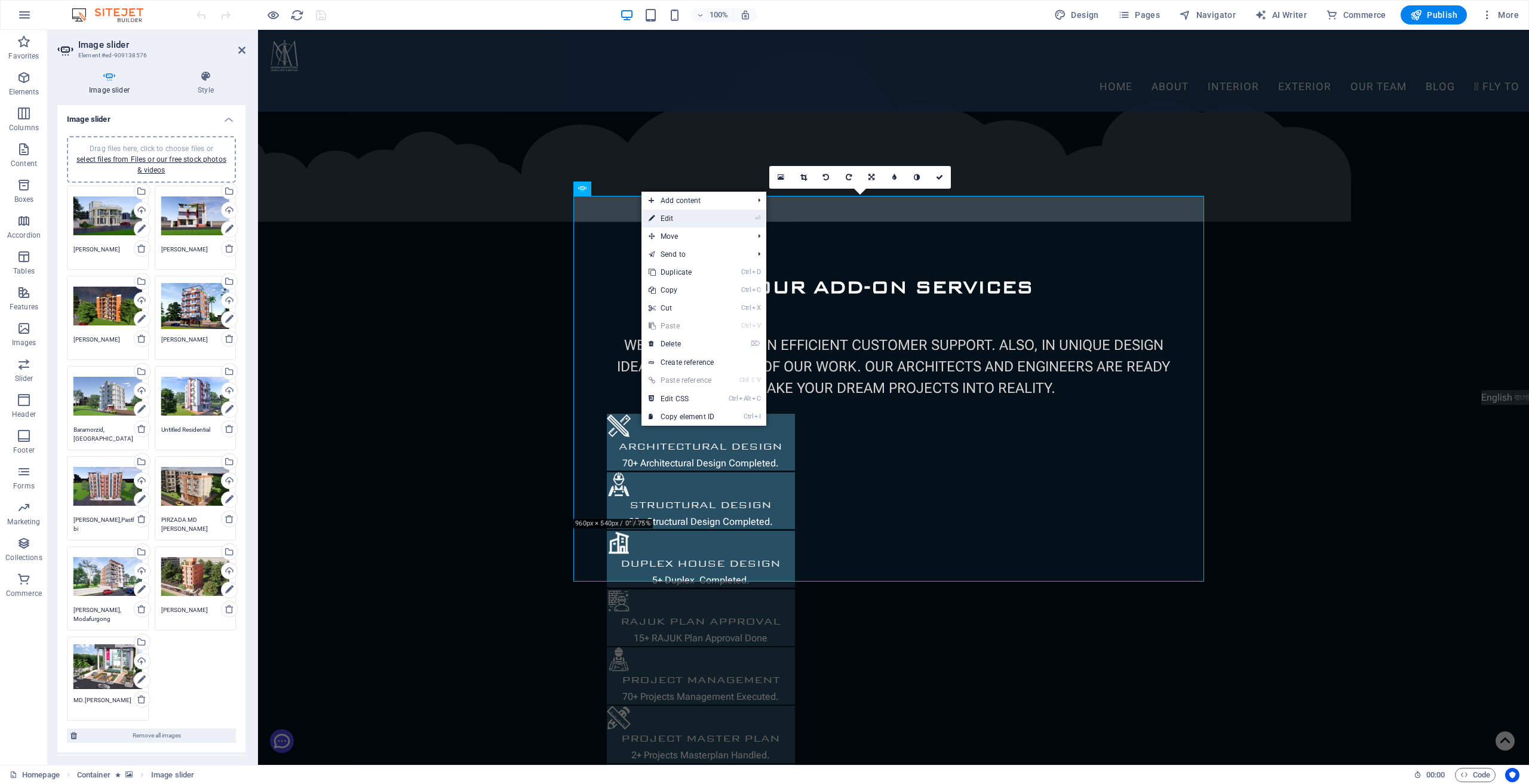
click at [671, 219] on link "⏎ Edit" at bounding box center [682, 219] width 80 height 18
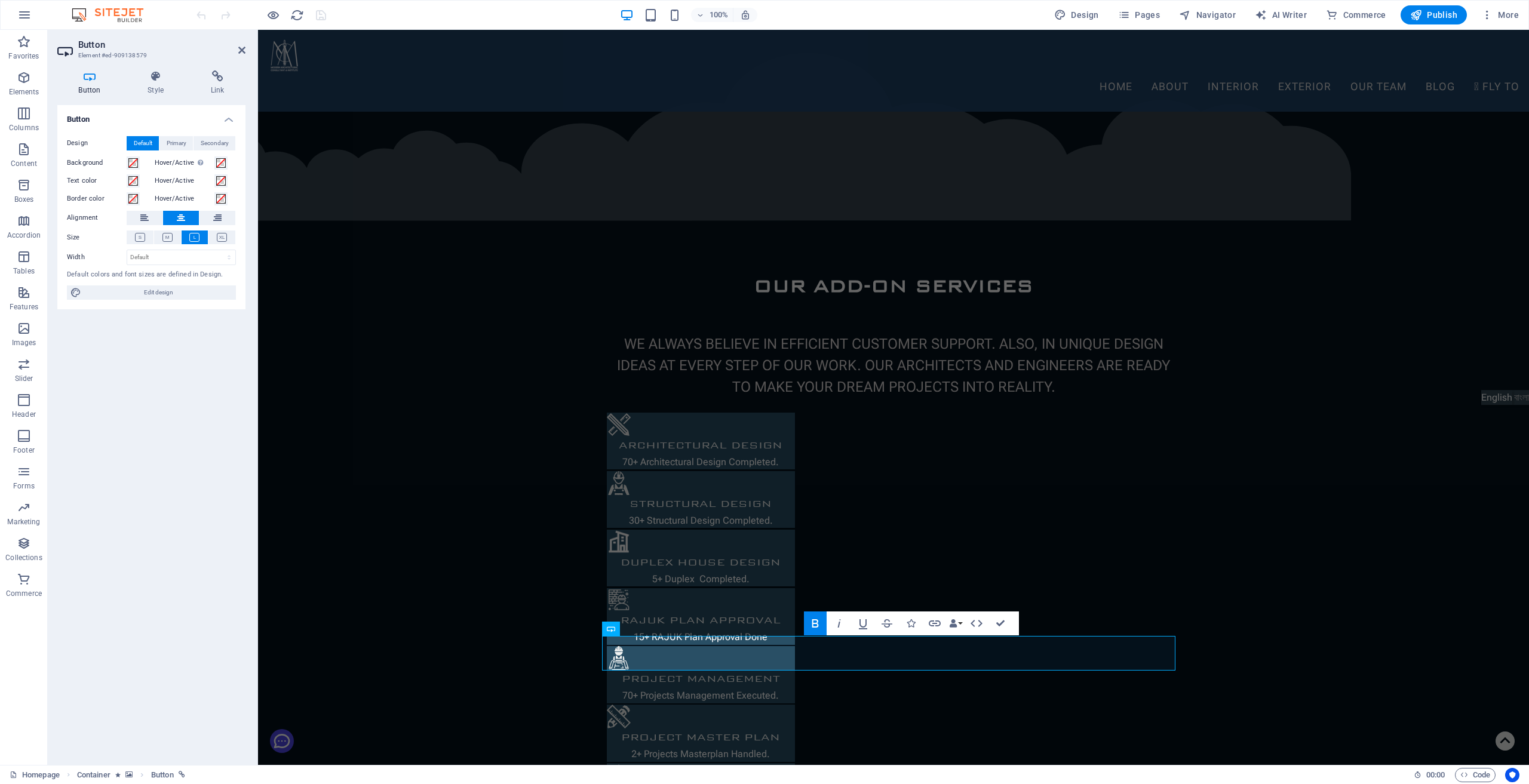
scroll to position [1653, 0]
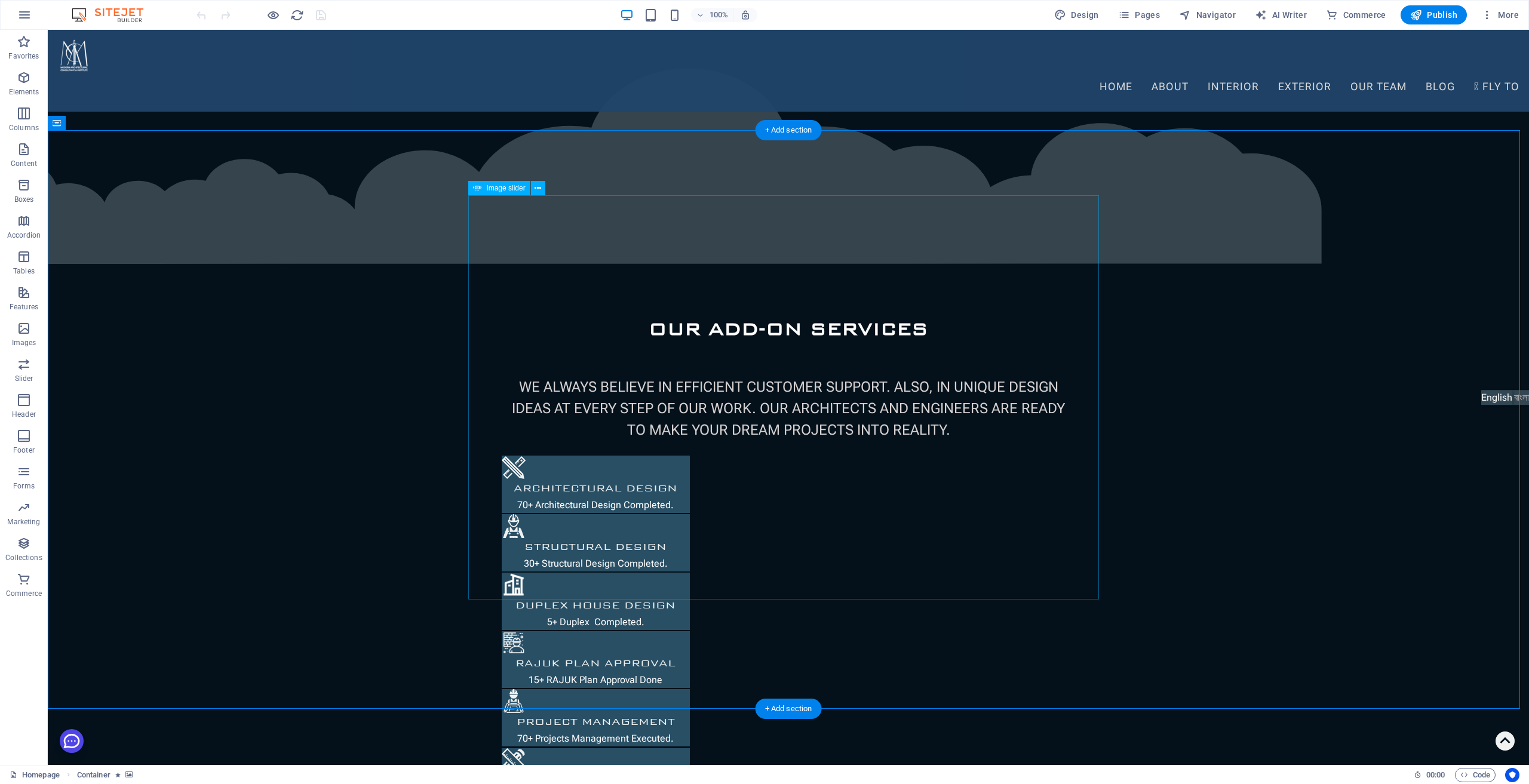
select select "presentation"
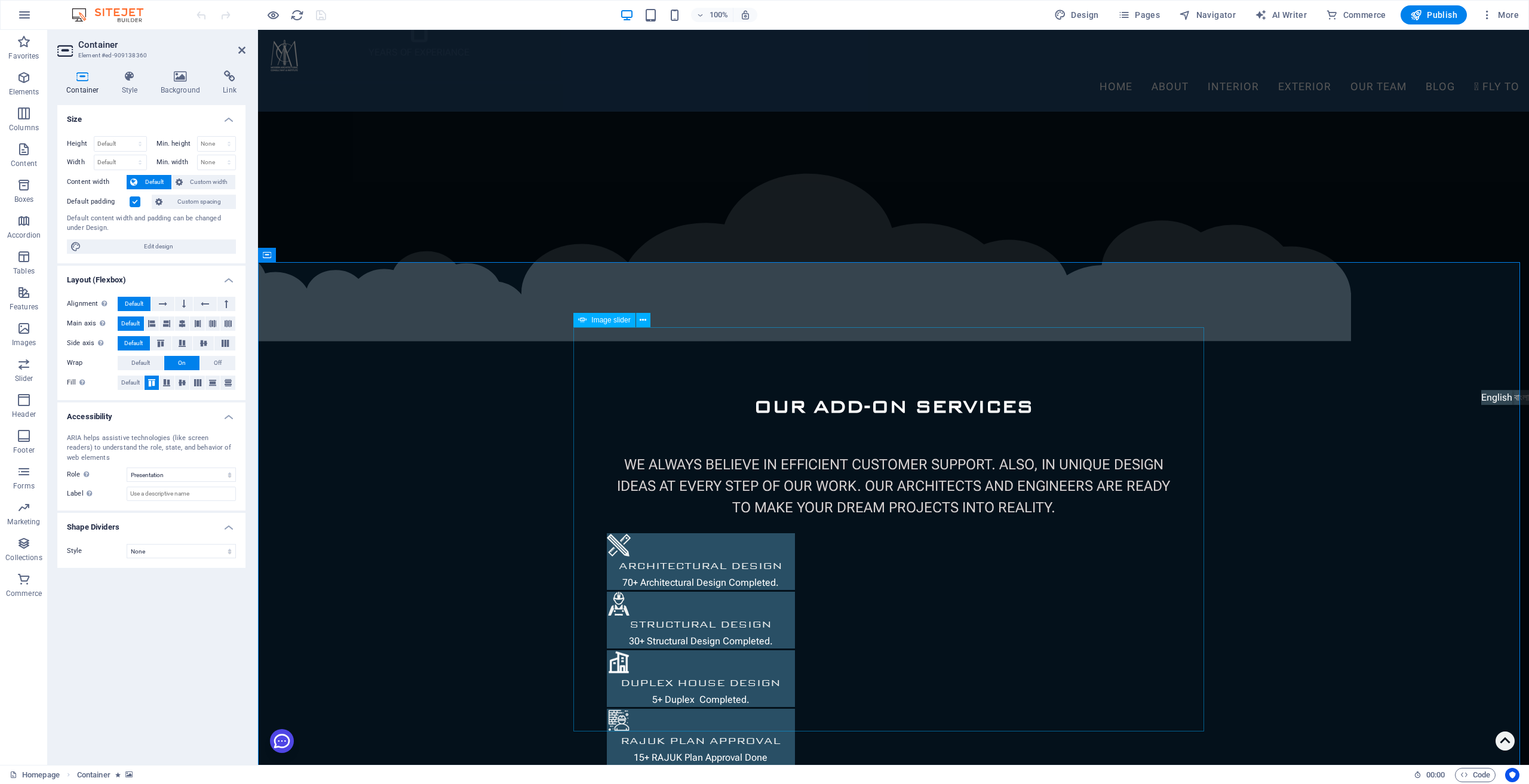
scroll to position [1295, 0]
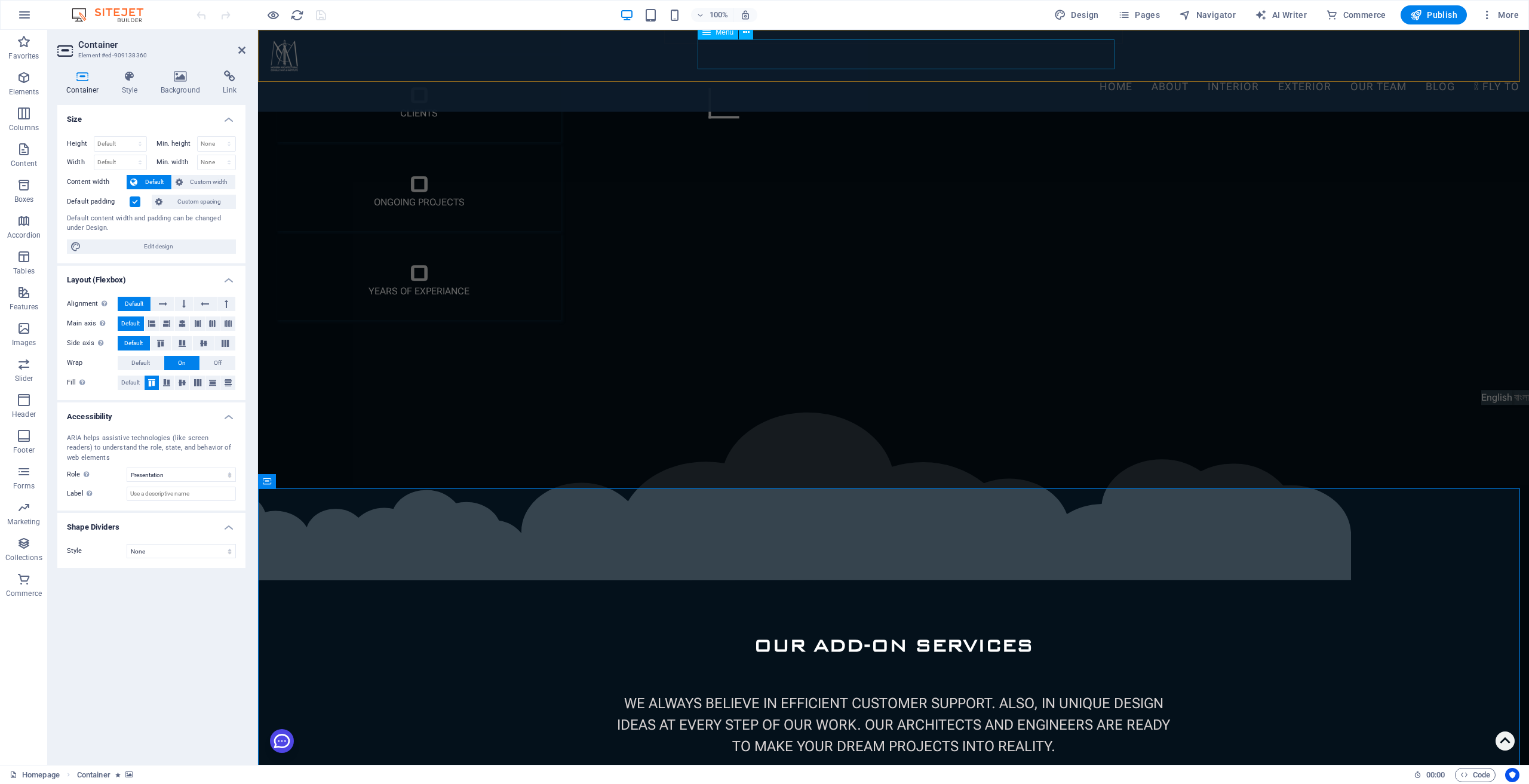
click at [706, 72] on nav "Home About Interior Exterior Residential Duplex Commercial Religious Our Team B…" at bounding box center [894, 87] width 1252 height 30
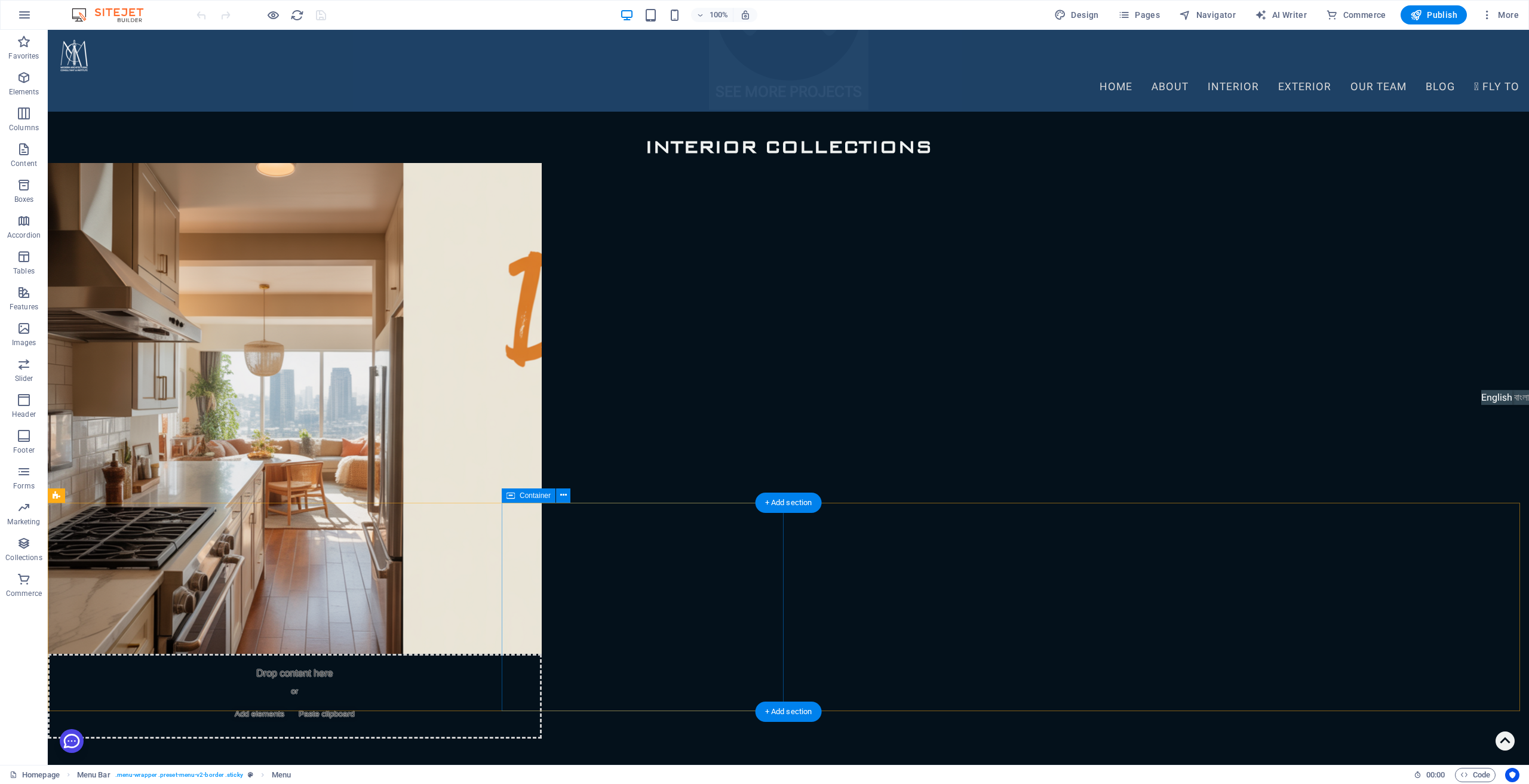
scroll to position [4597, 0]
